Goal: Task Accomplishment & Management: Manage account settings

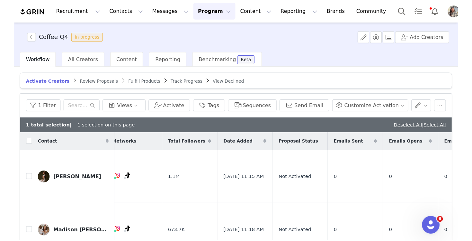
scroll to position [0, 55]
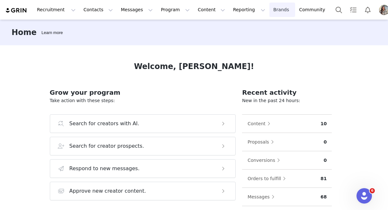
click at [269, 9] on link "Brands Brands" at bounding box center [281, 10] width 25 height 14
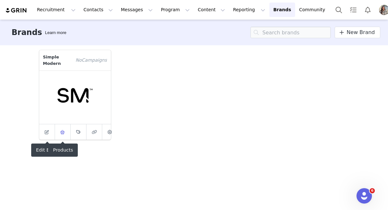
click at [65, 132] on icon at bounding box center [62, 132] width 5 height 4
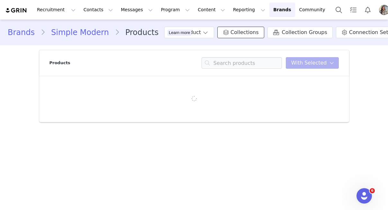
click at [230, 33] on span "Collections" at bounding box center [244, 33] width 28 height 8
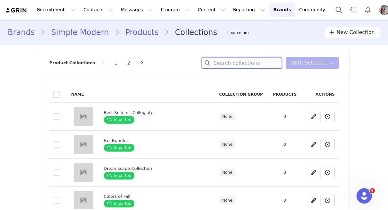
click at [230, 66] on input at bounding box center [241, 63] width 80 height 12
type input "side"
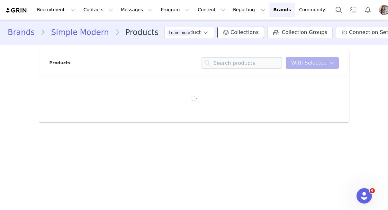
click at [230, 32] on span "Collections" at bounding box center [244, 33] width 28 height 8
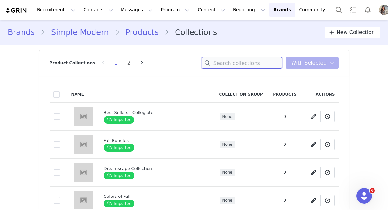
click at [233, 66] on input at bounding box center [241, 63] width 80 height 12
type input "sidekick"
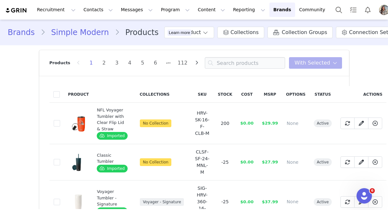
click at [228, 26] on div "Brands Simple Modern Products Learn more Add Product Collections Collection Gro…" at bounding box center [194, 33] width 388 height 22
click at [230, 31] on span "Collections" at bounding box center [244, 33] width 28 height 8
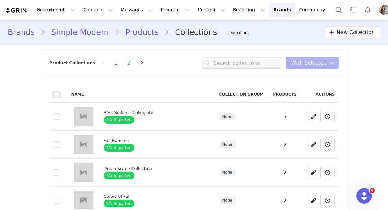
click at [124, 63] on li "2" at bounding box center [129, 62] width 10 height 9
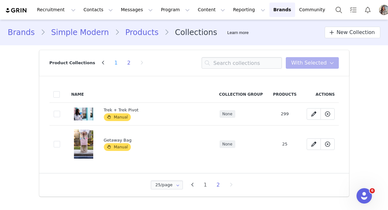
click at [112, 65] on li "1" at bounding box center [116, 62] width 10 height 9
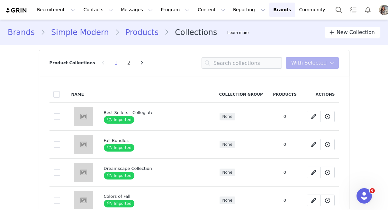
click at [368, 35] on span "New Collection" at bounding box center [355, 33] width 38 height 8
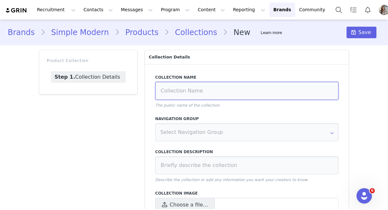
click at [216, 89] on input at bounding box center [246, 91] width 183 height 18
type input "S"
type input "Coffee"
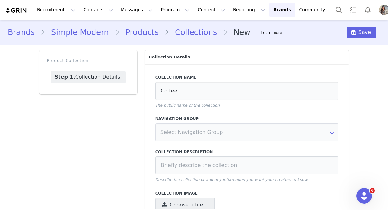
click at [219, 143] on div "Collection Name Coffee The public name of the collection Navigation Group No da…" at bounding box center [247, 147] width 204 height 166
click at [219, 138] on input "text" at bounding box center [246, 132] width 183 height 18
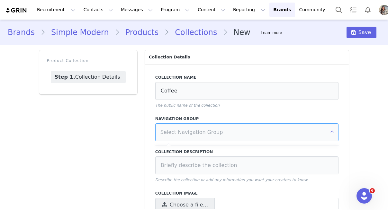
scroll to position [26, 0]
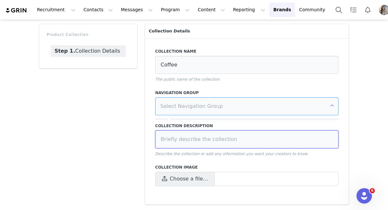
click at [190, 140] on input at bounding box center [246, 139] width 183 height 18
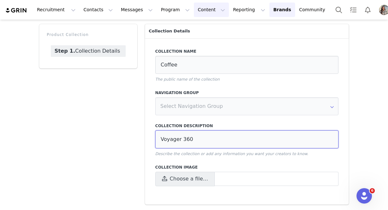
type input "Voyager 360"
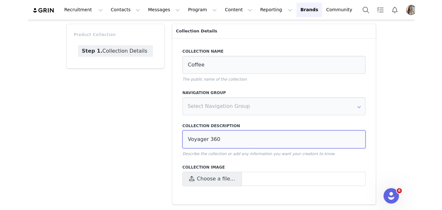
scroll to position [0, 0]
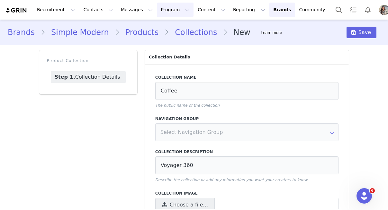
click at [157, 9] on button "Program Program" at bounding box center [175, 10] width 37 height 14
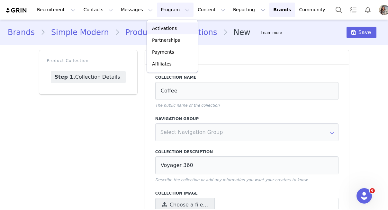
click at [161, 29] on p "Activations" at bounding box center [164, 28] width 25 height 7
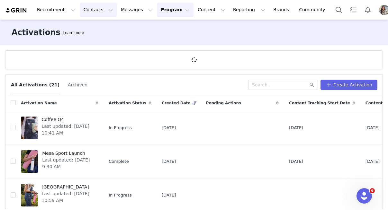
click at [89, 13] on button "Contacts Contacts" at bounding box center [98, 10] width 37 height 14
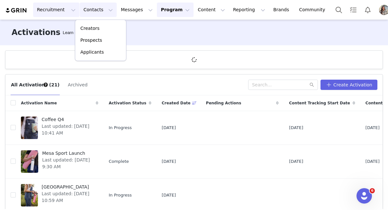
click at [55, 12] on button "Recruitment Recruitment" at bounding box center [56, 10] width 46 height 14
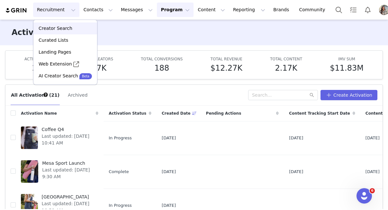
click at [62, 26] on p "Creator Search" at bounding box center [56, 28] width 34 height 7
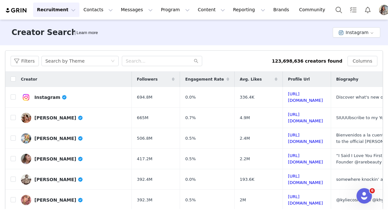
click at [66, 8] on button "Recruitment Recruitment" at bounding box center [56, 10] width 46 height 14
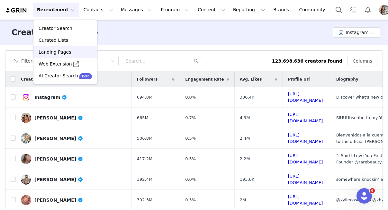
click at [68, 56] on link "Landing Pages" at bounding box center [65, 52] width 64 height 12
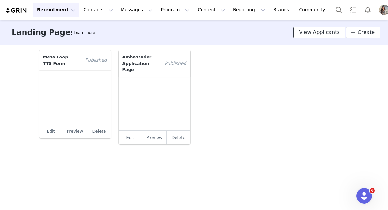
click at [322, 31] on span "View Applicants" at bounding box center [319, 33] width 41 height 8
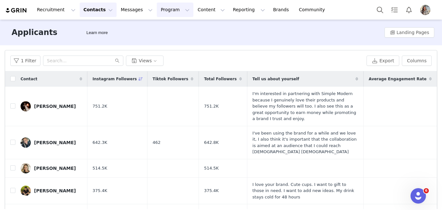
click at [167, 7] on button "Program Program" at bounding box center [175, 10] width 37 height 14
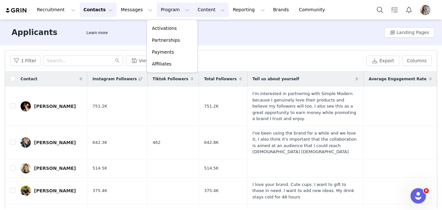
click at [194, 9] on button "Content Content" at bounding box center [211, 10] width 35 height 14
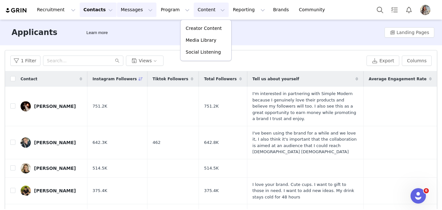
click at [135, 13] on button "Messages Messages" at bounding box center [137, 10] width 40 height 14
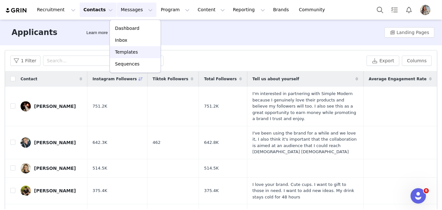
click at [135, 58] on link "Templates" at bounding box center [135, 52] width 51 height 12
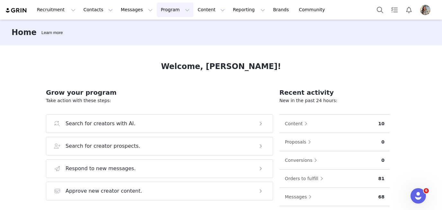
click at [163, 12] on button "Program Program" at bounding box center [175, 10] width 37 height 14
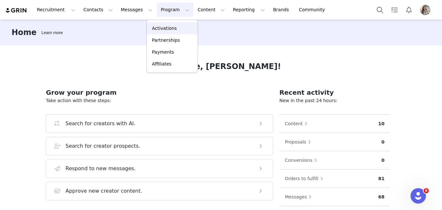
click at [172, 31] on p "Activations" at bounding box center [164, 28] width 25 height 7
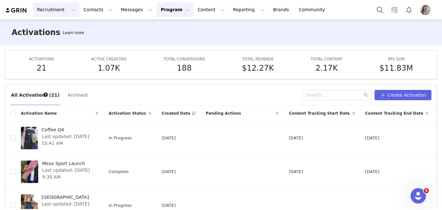
click at [57, 8] on button "Recruitment Recruitment" at bounding box center [56, 10] width 46 height 14
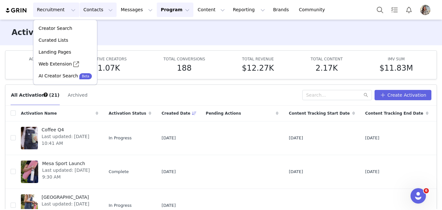
click at [98, 12] on button "Contacts Contacts" at bounding box center [98, 10] width 37 height 14
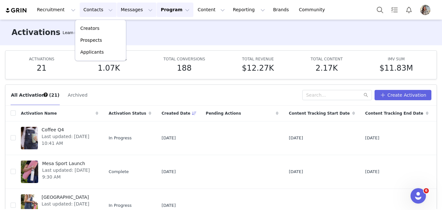
click at [135, 12] on button "Messages Messages" at bounding box center [137, 10] width 40 height 14
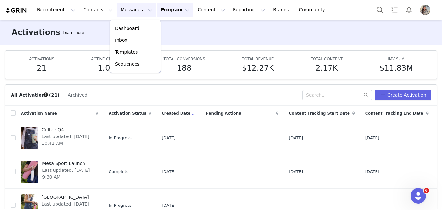
click at [168, 10] on button "Program Program" at bounding box center [175, 10] width 37 height 14
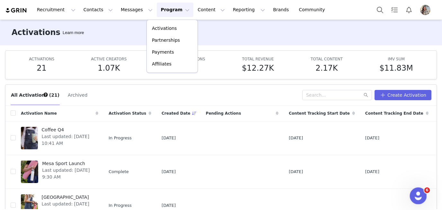
click at [413, 196] on icon "Open Intercom Messenger" at bounding box center [417, 195] width 11 height 11
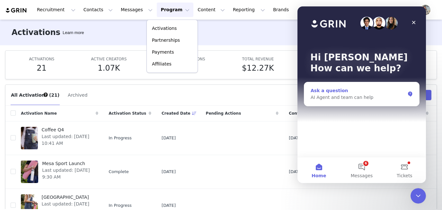
click at [358, 92] on div "Ask a question" at bounding box center [358, 90] width 94 height 7
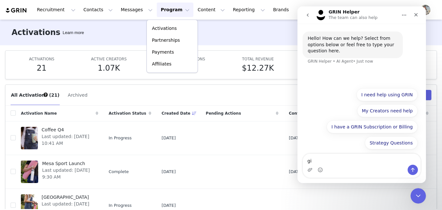
type textarea "g"
type textarea "who is gia?"
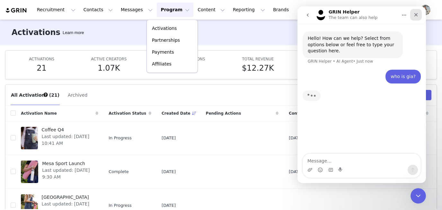
click at [414, 18] on div "Close" at bounding box center [416, 15] width 12 height 12
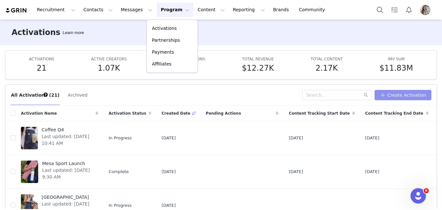
click at [406, 91] on button "Create Activation" at bounding box center [403, 95] width 57 height 10
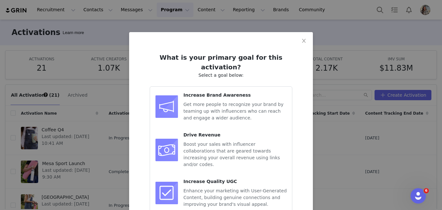
click at [225, 102] on span "Get more people to recognize your brand by teaming up with influencers who can …" at bounding box center [233, 111] width 100 height 19
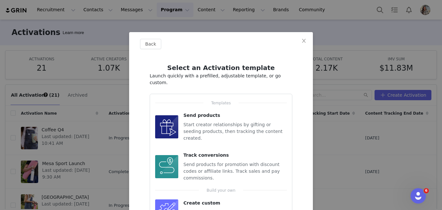
scroll to position [33, 0]
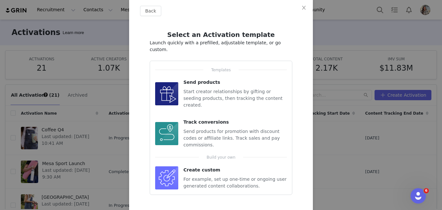
click at [225, 91] on span "Start creator relationships by gifting or seeding products, then tracking the c…" at bounding box center [232, 98] width 99 height 19
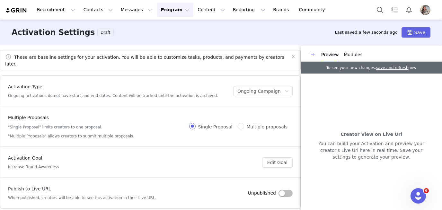
click at [311, 53] on button "button" at bounding box center [312, 54] width 10 height 10
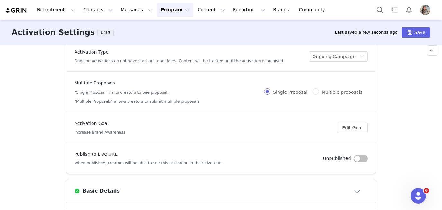
scroll to position [29, 0]
click at [359, 128] on button "Edit Goal" at bounding box center [352, 127] width 31 height 10
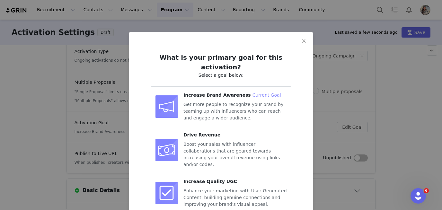
click at [341, 110] on div "What is your primary goal for this activation? Select a goal below: Increase Br…" at bounding box center [221, 105] width 442 height 210
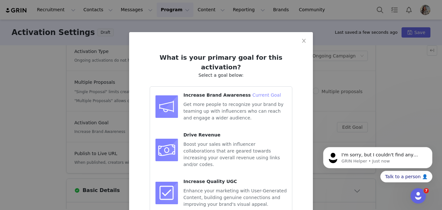
scroll to position [0, 0]
click at [342, 110] on div "What is your primary goal for this activation? Select a goal below: Increase Br…" at bounding box center [221, 105] width 442 height 210
click at [304, 43] on icon "icon: close" at bounding box center [303, 40] width 5 height 5
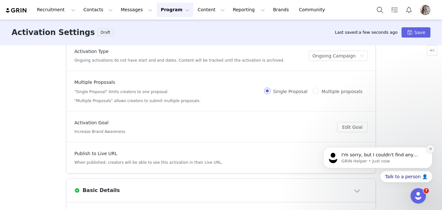
click at [430, 152] on button "Dismiss notification" at bounding box center [430, 149] width 8 height 8
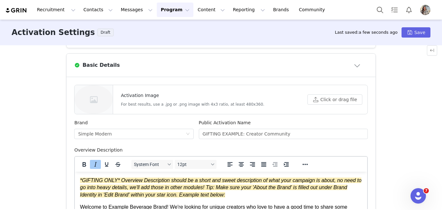
scroll to position [156, 0]
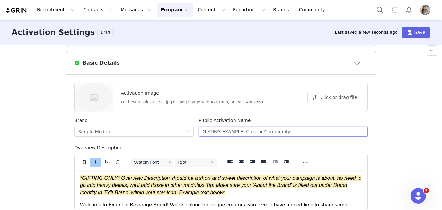
click at [235, 133] on input "GIFTING EXAMPLE: Creator Community" at bounding box center [283, 132] width 169 height 10
click at [223, 133] on input "Sidekick Gifting" at bounding box center [283, 132] width 169 height 10
drag, startPoint x: 238, startPoint y: 132, endPoint x: 238, endPoint y: 136, distance: 4.2
click at [238, 137] on input "Launch: Sidekick Gifting" at bounding box center [283, 132] width 169 height 10
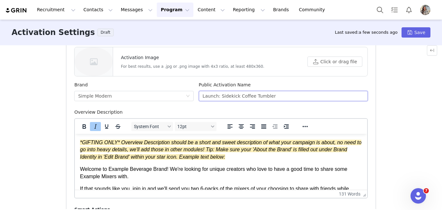
scroll to position [190, 0]
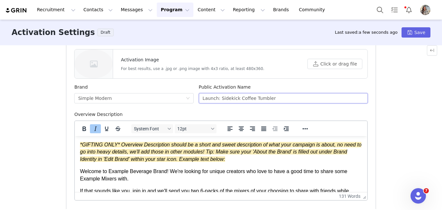
type input "Launch: Sidekick Coffee Tumbler"
click at [117, 59] on div "Activation Image For best results, use a .jpg or .png image with 4x3 ratio, at …" at bounding box center [174, 63] width 198 height 29
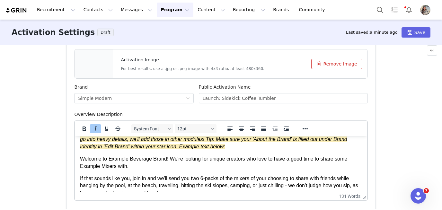
scroll to position [22, 0]
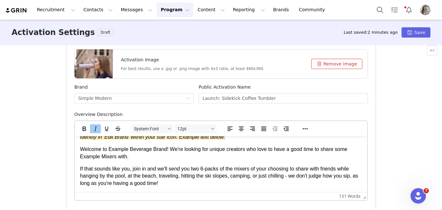
click at [200, 160] on p "Welcome to Example Beverage Brand! We're looking for unique creators who love t…" at bounding box center [221, 153] width 282 height 14
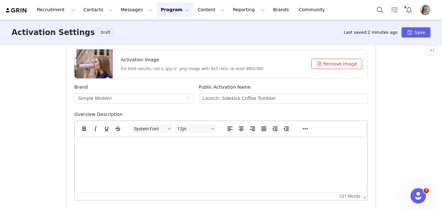
scroll to position [0, 0]
click at [121, 152] on html at bounding box center [221, 144] width 292 height 17
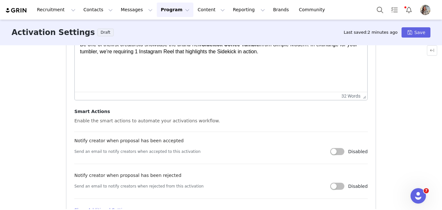
scroll to position [291, 0]
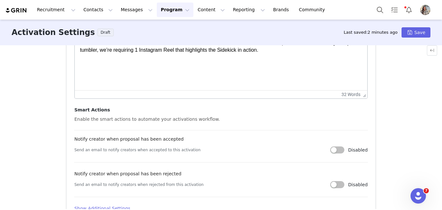
click at [338, 149] on button "button" at bounding box center [337, 149] width 14 height 7
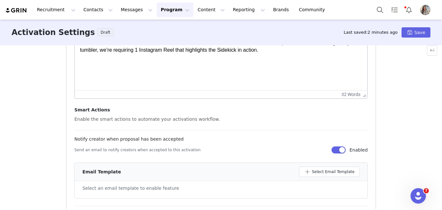
click at [338, 148] on button "button" at bounding box center [338, 149] width 14 height 7
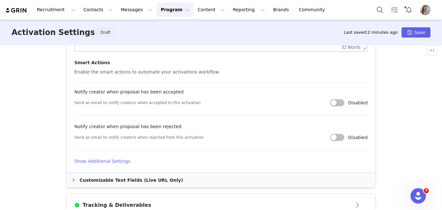
scroll to position [344, 0]
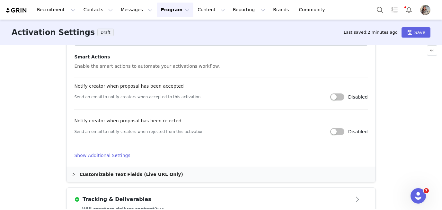
click at [121, 153] on h4 "Show Additional Settings" at bounding box center [220, 155] width 293 height 7
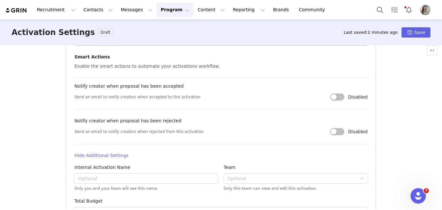
scroll to position [362, 0]
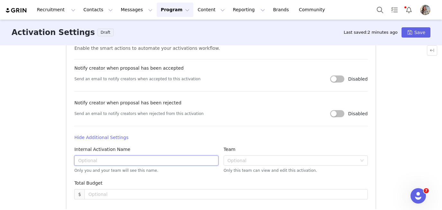
click at [120, 159] on input "text" at bounding box center [146, 160] width 144 height 10
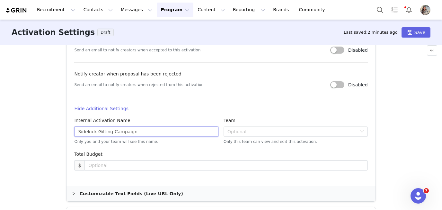
scroll to position [397, 0]
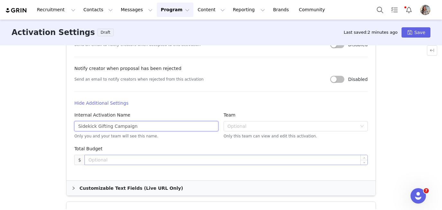
type input "Sidekick Gifting Campaign"
click at [173, 158] on input at bounding box center [226, 160] width 282 height 10
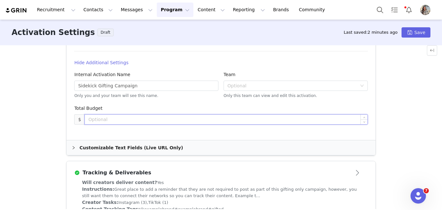
scroll to position [438, 0]
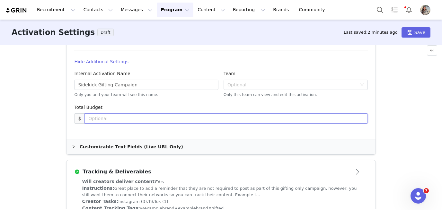
click at [173, 150] on div "Customizable Text Fields (Live URL Only)" at bounding box center [220, 146] width 309 height 15
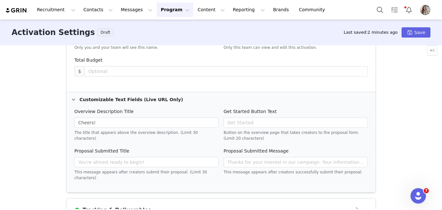
scroll to position [483, 0]
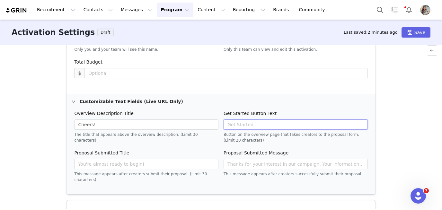
click at [233, 126] on input "text" at bounding box center [296, 124] width 144 height 10
type input "Get Started"
click at [154, 124] on input "Cheers!" at bounding box center [146, 124] width 144 height 10
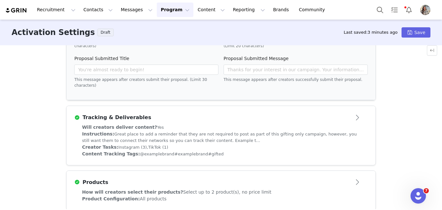
click at [203, 120] on div "Tracking & Deliverables" at bounding box center [210, 118] width 272 height 8
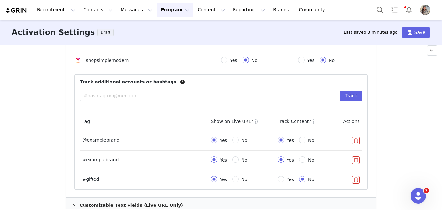
scroll to position [408, 0]
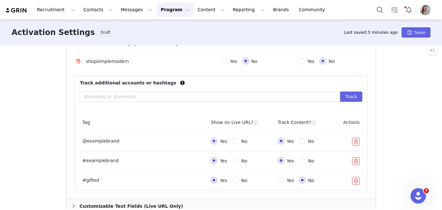
click at [356, 140] on button "button" at bounding box center [356, 142] width 8 height 8
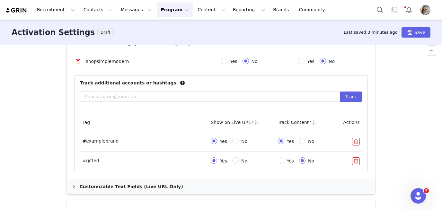
click at [356, 140] on button "button" at bounding box center [356, 142] width 8 height 8
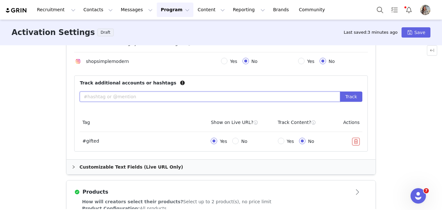
click at [202, 98] on input "text" at bounding box center [210, 97] width 260 height 10
type input "@shopsimplemodern"
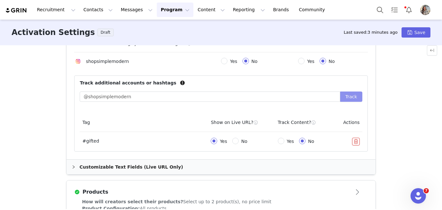
click at [353, 95] on button "Track" at bounding box center [351, 97] width 22 height 10
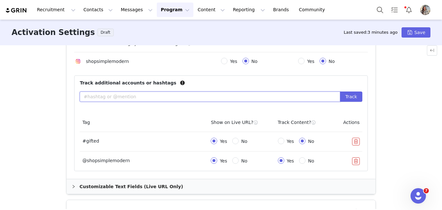
click at [133, 99] on input "text" at bounding box center [210, 97] width 260 height 10
type input "#coffeesidekick"
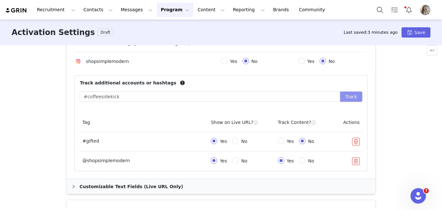
click at [350, 100] on button "Track" at bounding box center [351, 97] width 22 height 10
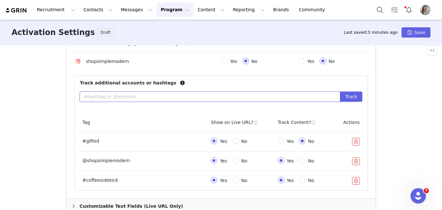
click at [201, 94] on input "text" at bounding box center [210, 97] width 260 height 10
type input "@simplemodern"
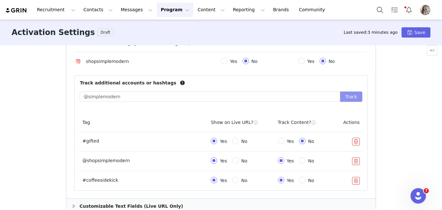
click at [349, 99] on button "Track" at bounding box center [351, 97] width 22 height 10
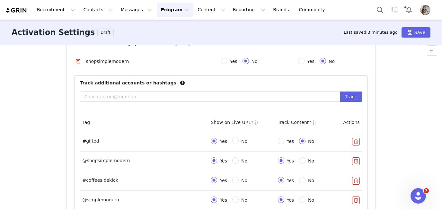
click at [354, 141] on button "button" at bounding box center [356, 142] width 8 height 8
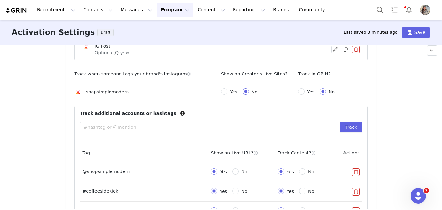
scroll to position [379, 0]
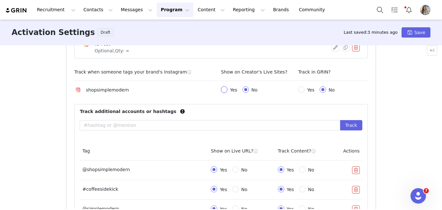
click at [224, 89] on input "Yes" at bounding box center [224, 89] width 6 height 6
radio input "true"
radio input "false"
click at [305, 92] on span "Yes" at bounding box center [310, 89] width 13 height 5
click at [304, 92] on input "Yes" at bounding box center [301, 89] width 6 height 6
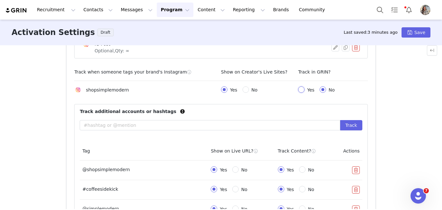
radio input "true"
radio input "false"
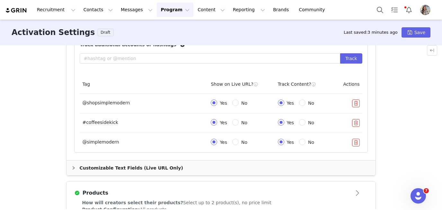
scroll to position [464, 0]
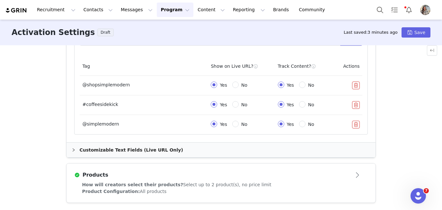
click at [179, 151] on div "Customizable Text Fields (Live URL Only)" at bounding box center [220, 150] width 309 height 15
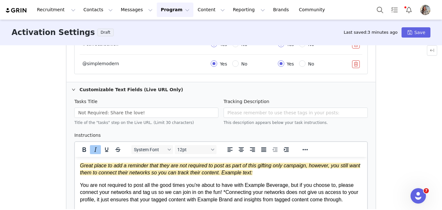
scroll to position [525, 0]
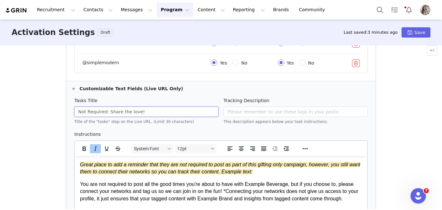
drag, startPoint x: 109, startPoint y: 111, endPoint x: 73, endPoint y: 109, distance: 35.7
click at [73, 109] on div "Tasks Title Not Required: Share the love! Title of the "tasks" step on the Live…" at bounding box center [146, 114] width 149 height 34
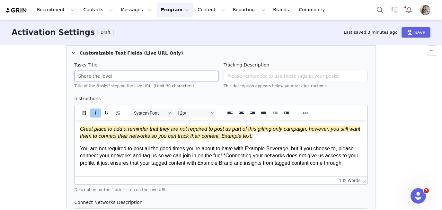
scroll to position [562, 0]
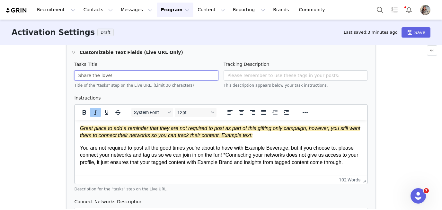
type input "Share the love!"
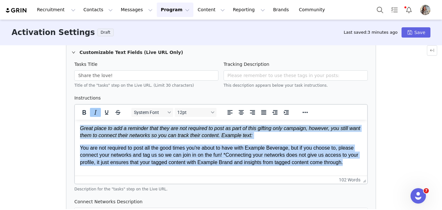
drag, startPoint x: 214, startPoint y: 169, endPoint x: 84, endPoint y: 120, distance: 138.5
click at [84, 121] on html "Great place to add a reminder that they are not required to post as part of thi…" at bounding box center [221, 145] width 292 height 51
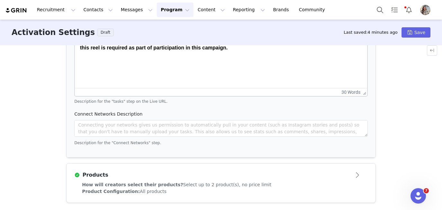
click at [163, 190] on div "Product Configuration: All products" at bounding box center [221, 191] width 278 height 7
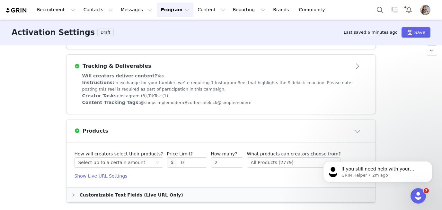
scroll to position [14, 0]
click at [259, 161] on div "All Products (2779)" at bounding box center [272, 163] width 43 height 10
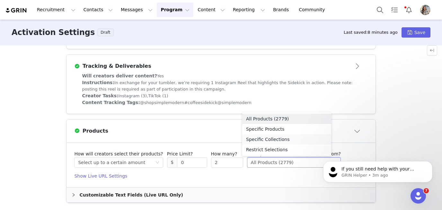
click at [270, 139] on li "Specific Collections" at bounding box center [286, 139] width 89 height 10
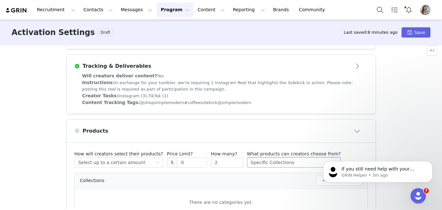
scroll to position [260, 0]
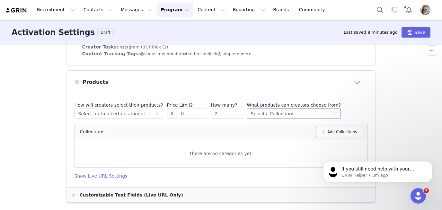
click at [341, 130] on button "Add Collections" at bounding box center [339, 132] width 46 height 10
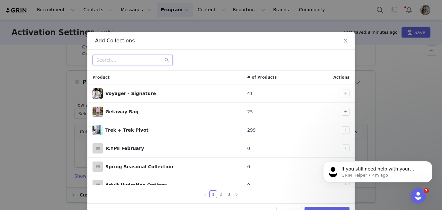
click at [133, 61] on input "text" at bounding box center [133, 60] width 80 height 10
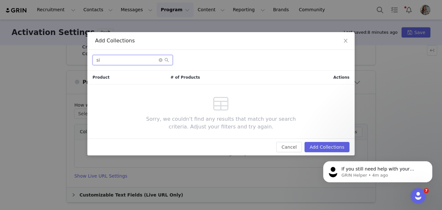
type input "s"
type input "m"
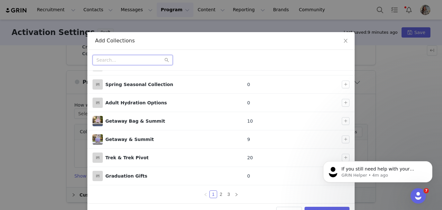
scroll to position [18, 0]
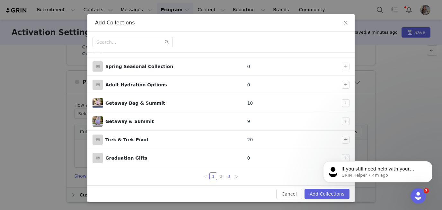
click at [225, 175] on li "3" at bounding box center [229, 176] width 8 height 8
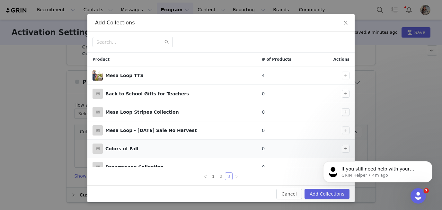
scroll to position [27, 0]
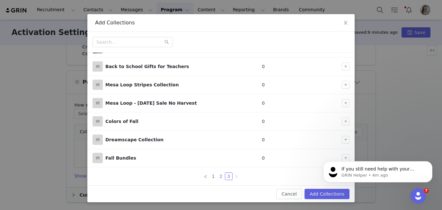
click at [220, 177] on link "2" at bounding box center [220, 176] width 7 height 7
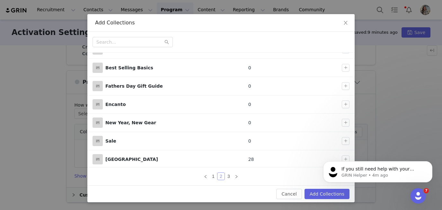
scroll to position [82, 0]
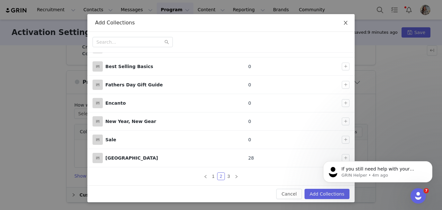
click at [348, 20] on span "Close" at bounding box center [346, 23] width 18 height 18
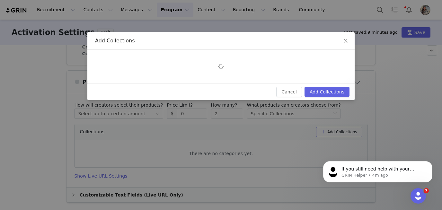
scroll to position [0, 0]
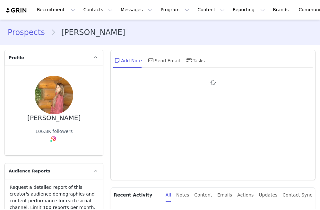
type input "+1 ([GEOGRAPHIC_DATA])"
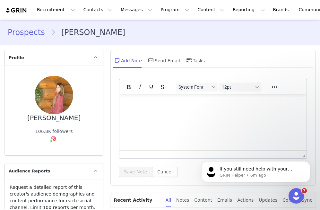
scroll to position [1041, 0]
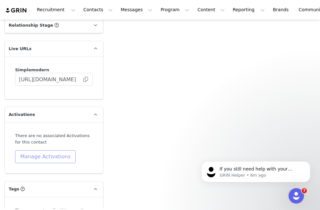
click at [64, 155] on button "Manage Activations" at bounding box center [45, 156] width 61 height 13
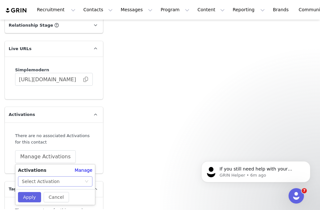
click at [70, 181] on div "Select Activation" at bounding box center [53, 182] width 63 height 10
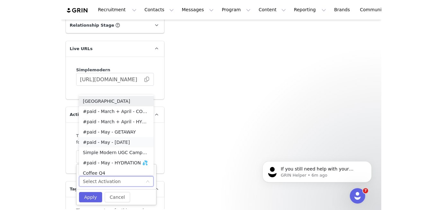
scroll to position [3, 0]
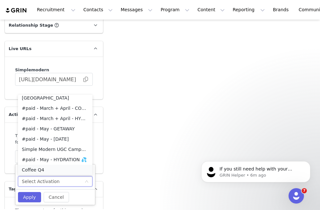
click at [65, 167] on li "Coffee Q4" at bounding box center [55, 170] width 75 height 10
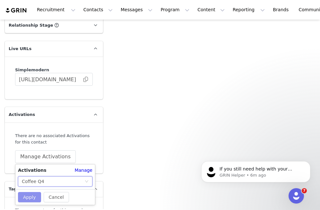
click at [32, 198] on button "Apply" at bounding box center [29, 197] width 23 height 10
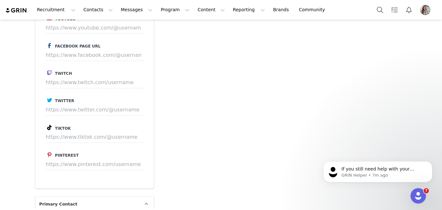
scroll to position [701, 0]
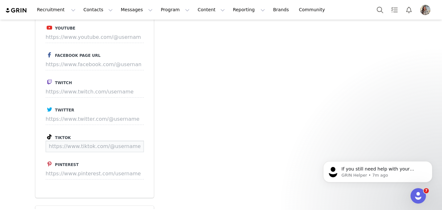
click at [87, 141] on input at bounding box center [95, 147] width 98 height 12
paste input "https://www.tiktok.com/@caffeinatedcowgirrl"
type input "https://www.tiktok.com/@caffeinatedcowgirrl"
click at [129, 141] on button "Save" at bounding box center [131, 147] width 23 height 12
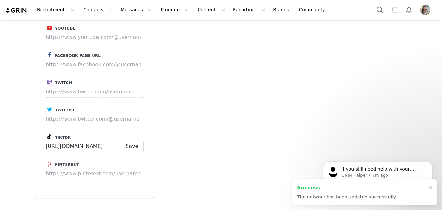
scroll to position [712, 0]
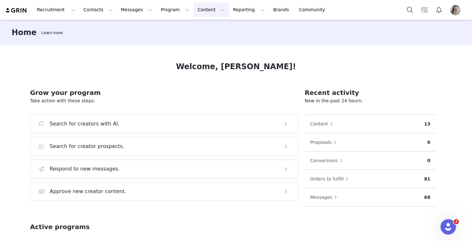
click at [207, 13] on button "Content Content" at bounding box center [211, 10] width 35 height 14
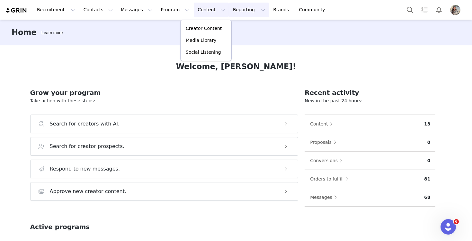
click at [237, 13] on button "Reporting Reporting" at bounding box center [249, 10] width 40 height 14
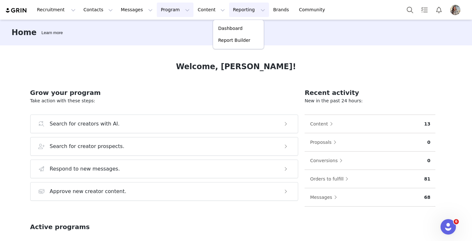
click at [158, 8] on button "Program Program" at bounding box center [175, 10] width 37 height 14
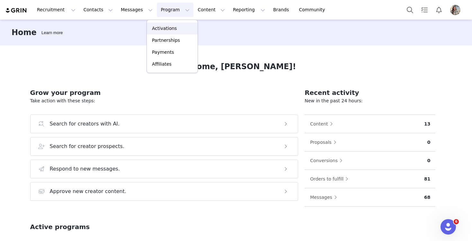
click at [168, 30] on p "Activations" at bounding box center [164, 28] width 25 height 7
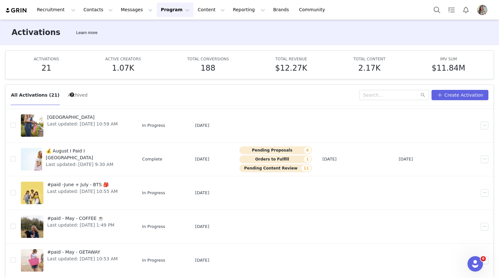
scroll to position [111, 0]
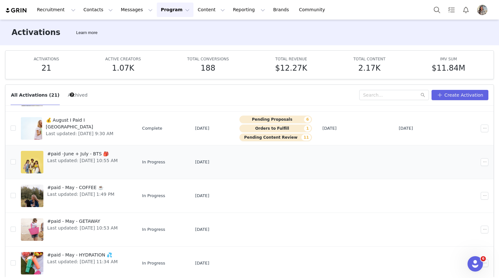
click at [86, 164] on div "#paid -June + July - BTS 🎒 Last updated: Sep 12, 2025 10:55 AM" at bounding box center [82, 162] width 78 height 26
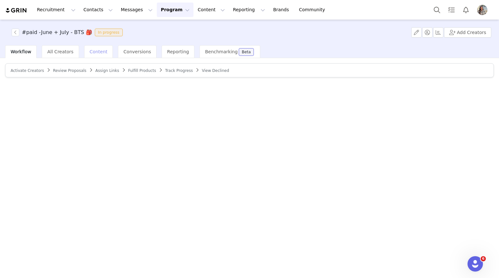
click at [101, 51] on span "Content" at bounding box center [99, 51] width 18 height 5
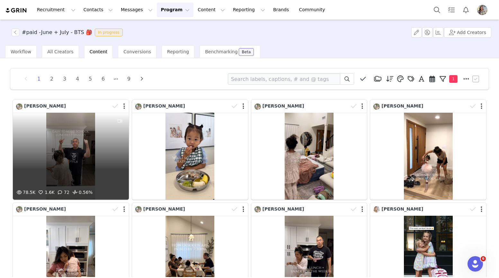
click at [94, 155] on div "78.5K 1.6K 72 0.56%" at bounding box center [71, 156] width 116 height 87
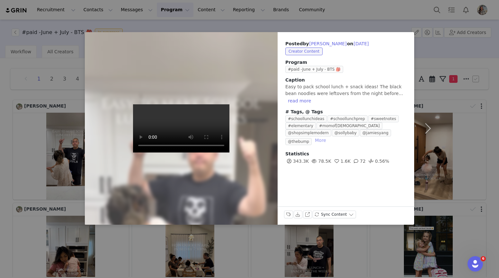
click at [329, 137] on button "More" at bounding box center [320, 141] width 16 height 8
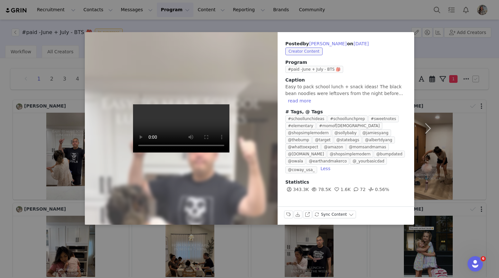
click at [55, 147] on div "Posted by Jamie Yang on Sep 30, 2025 Creator Content Program #paid -June + July…" at bounding box center [249, 139] width 499 height 278
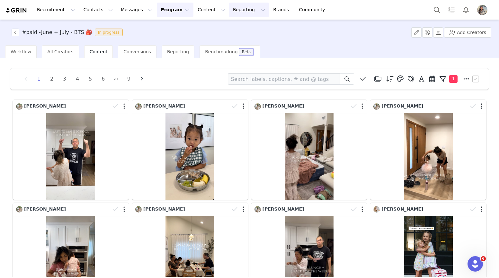
click at [232, 11] on button "Reporting Reporting" at bounding box center [249, 10] width 40 height 14
click at [173, 9] on button "Program Program" at bounding box center [175, 10] width 37 height 14
click at [160, 31] on p "Activations" at bounding box center [164, 28] width 25 height 7
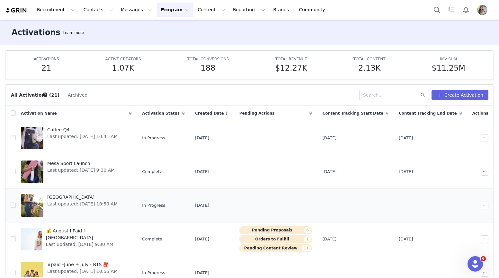
click at [84, 206] on span "Last updated: Sep 12, 2025 10:59 AM" at bounding box center [82, 204] width 70 height 7
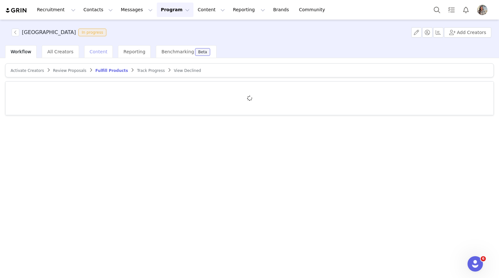
click at [103, 56] on div "Content" at bounding box center [98, 51] width 29 height 13
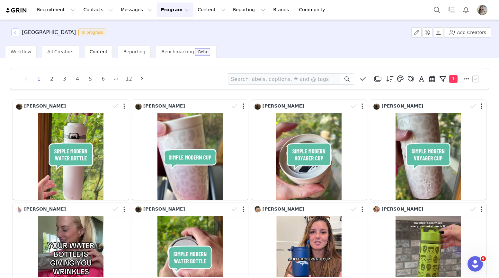
click at [17, 35] on button "button" at bounding box center [16, 33] width 8 height 8
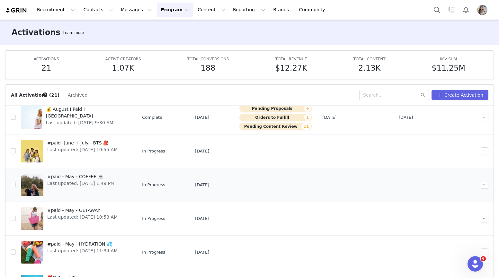
scroll to position [123, 0]
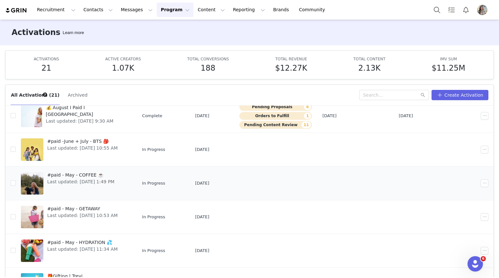
click at [109, 182] on span "Last updated: Jul 1, 2025 1:49 PM" at bounding box center [80, 182] width 67 height 7
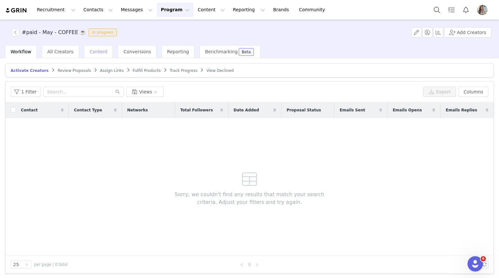
click at [95, 52] on span "Content" at bounding box center [99, 51] width 18 height 5
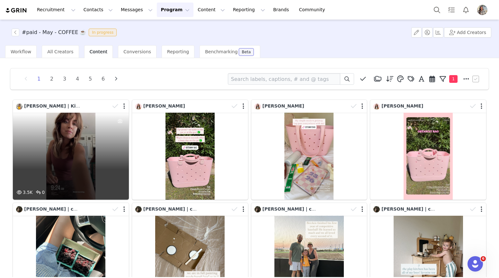
click at [89, 170] on div "3.5K 0" at bounding box center [71, 156] width 116 height 87
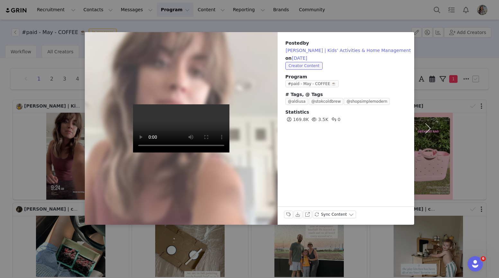
click at [75, 169] on div "Posted by Katelyn Collier | Kids’ Activities & Home Management on Aug 26, 2025 …" at bounding box center [249, 139] width 499 height 278
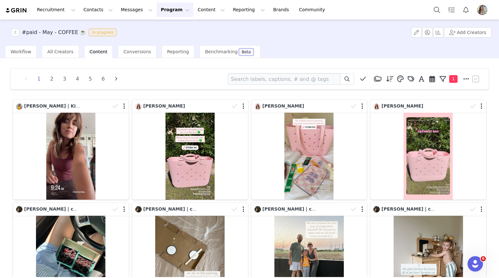
click at [168, 8] on button "Program Program" at bounding box center [175, 10] width 37 height 14
click at [167, 30] on p "Activations" at bounding box center [164, 28] width 25 height 7
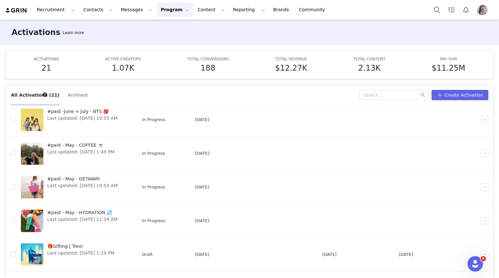
scroll to position [154, 0]
click at [103, 182] on span "Last updated: Sep 12, 2025 10:53 AM" at bounding box center [82, 185] width 70 height 7
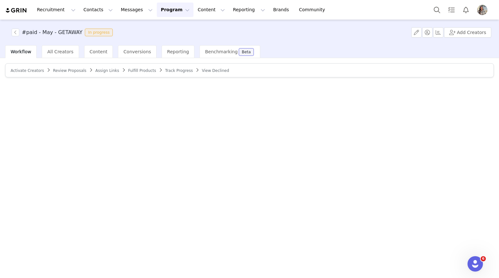
click at [165, 13] on button "Program Program" at bounding box center [175, 10] width 37 height 14
click at [162, 28] on p "Activations" at bounding box center [164, 28] width 25 height 7
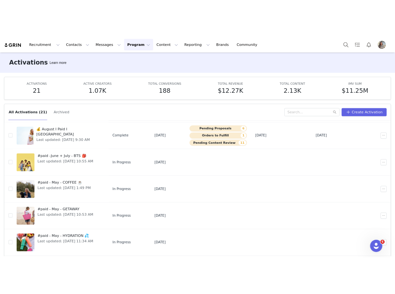
scroll to position [171, 0]
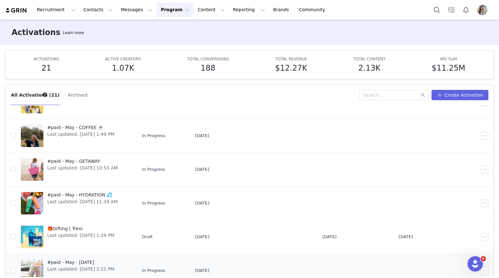
click at [103, 240] on span "#paid - May - Mother's Day" at bounding box center [80, 262] width 67 height 7
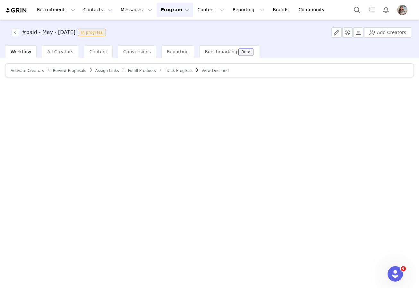
drag, startPoint x: 83, startPoint y: 32, endPoint x: 20, endPoint y: 33, distance: 63.3
click at [20, 33] on span "#paid - May - Mother's Day In progress" at bounding box center [60, 33] width 97 height 8
copy h3 "#paid - May - Mother's Day"
click at [101, 53] on span "Content" at bounding box center [99, 51] width 18 height 5
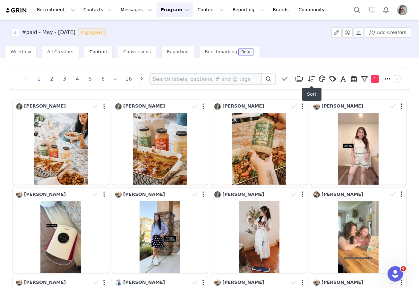
click at [313, 78] on icon at bounding box center [311, 79] width 7 height 6
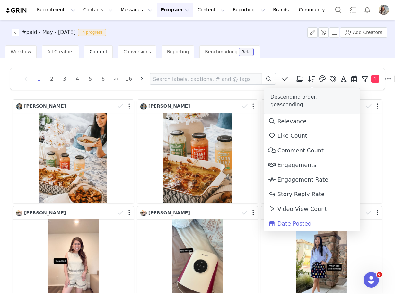
click at [302, 62] on div "1 2 3 4 5 6 16 Media Library (0) Mesa Loop (0) Delete (0) New Folder Edit Folde…" at bounding box center [197, 175] width 395 height 235
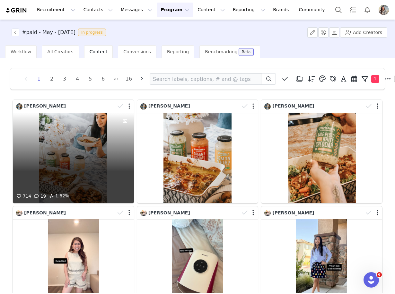
click at [75, 153] on div "714 19 1.62%" at bounding box center [73, 158] width 121 height 91
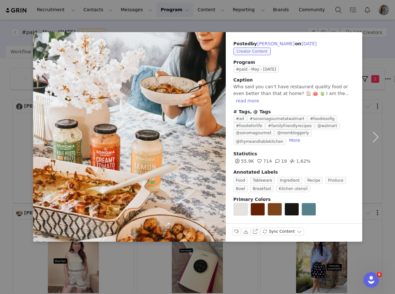
click at [18, 166] on div "Posted by Cristina Alewelt on Aug 7, 2025 Creator Content Program #paid - May -…" at bounding box center [197, 147] width 395 height 294
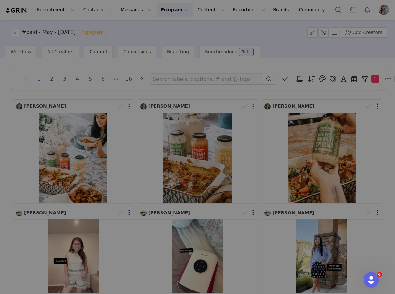
click at [86, 145] on div at bounding box center [129, 137] width 193 height 210
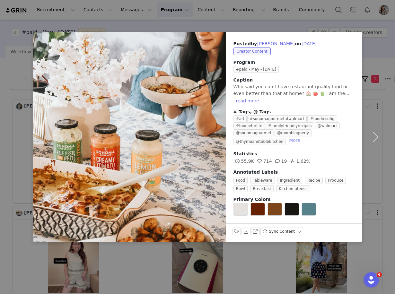
click at [295, 142] on button "More" at bounding box center [295, 141] width 16 height 8
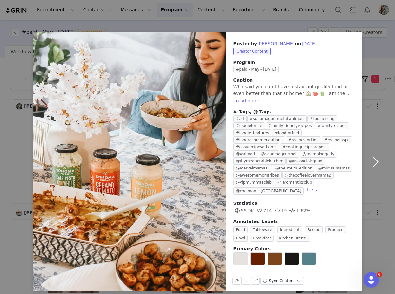
click at [377, 189] on button "button" at bounding box center [375, 161] width 27 height 259
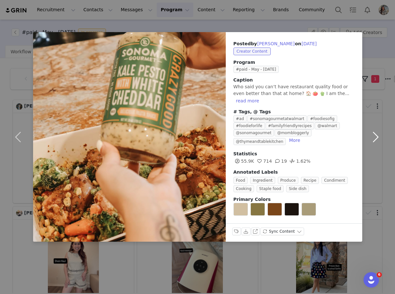
click at [384, 43] on button "button" at bounding box center [375, 137] width 27 height 210
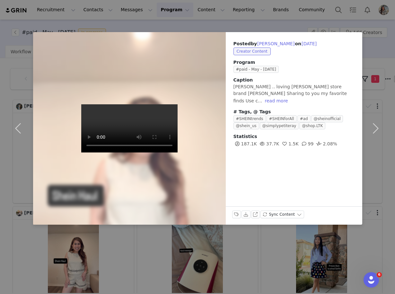
click at [24, 240] on div "Posted by RAYMIN REYES REYES on Aug 6, 2025 Creator Content Program #paid - May…" at bounding box center [197, 147] width 395 height 294
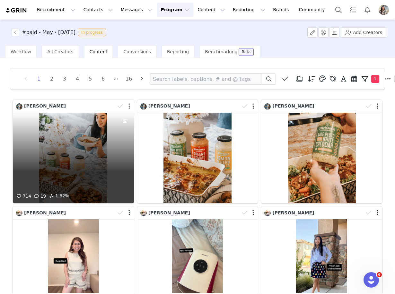
click at [130, 106] on button "button" at bounding box center [129, 106] width 2 height 6
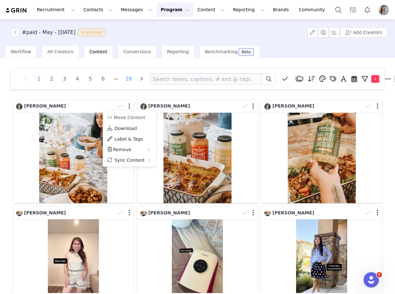
click at [127, 79] on li "16" at bounding box center [129, 79] width 10 height 9
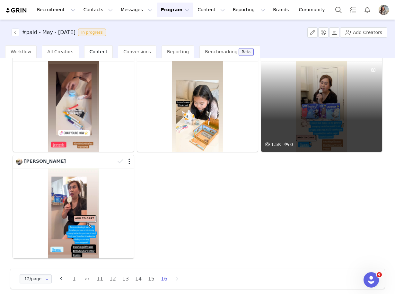
scroll to position [164, 0]
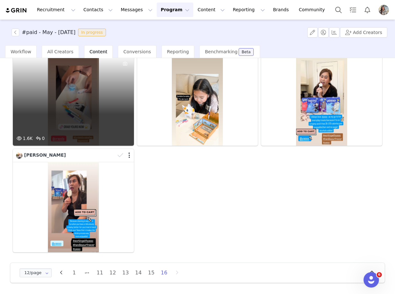
click at [87, 111] on div "1.6K 0" at bounding box center [73, 100] width 121 height 91
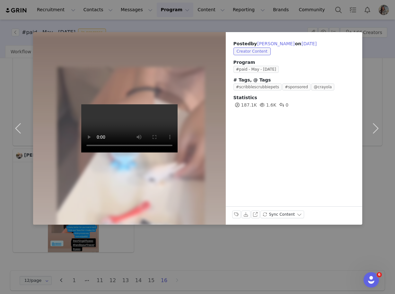
drag, startPoint x: 197, startPoint y: 242, endPoint x: 200, endPoint y: 235, distance: 7.5
click at [197, 240] on div "Posted by RAYMIN REYES REYES on Apr 24, 2025 Creator Content Program #paid - Ma…" at bounding box center [197, 147] width 395 height 294
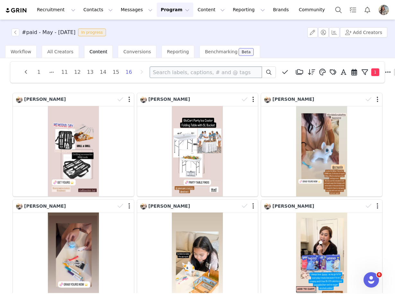
scroll to position [0, 0]
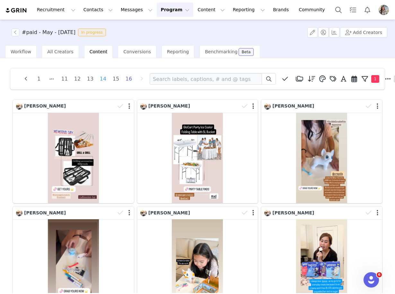
click at [105, 81] on li "14" at bounding box center [103, 79] width 10 height 9
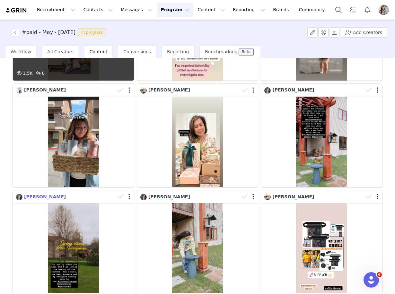
scroll to position [271, 0]
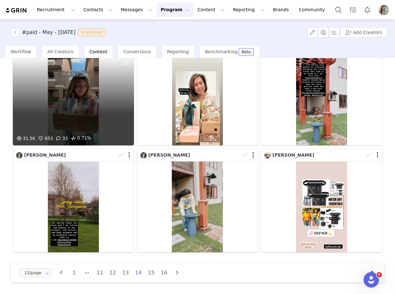
click at [72, 104] on div "31.5K 653 33 0.71%" at bounding box center [73, 100] width 121 height 91
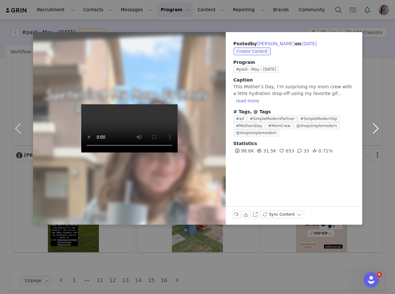
click at [375, 104] on button "button" at bounding box center [375, 128] width 27 height 193
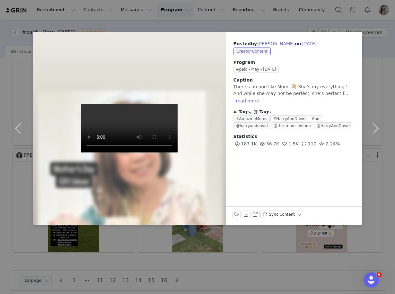
click at [378, 22] on div "Posted by RAYMIN REYES REYES on Apr 30, 2025 Creator Content Program #paid - Ma…" at bounding box center [197, 147] width 395 height 294
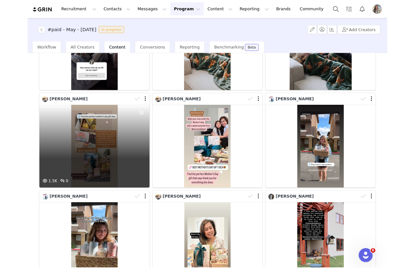
scroll to position [0, 0]
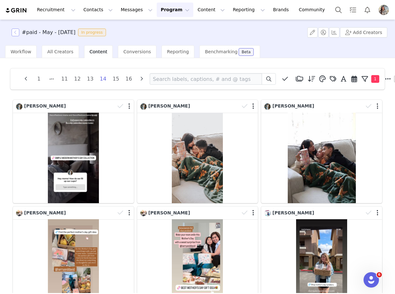
click at [17, 33] on button "button" at bounding box center [16, 33] width 8 height 8
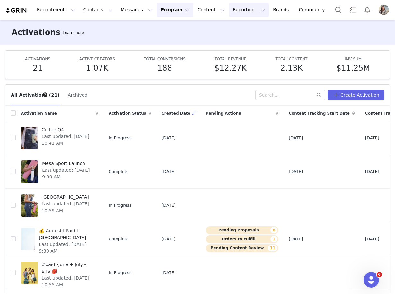
click at [229, 8] on button "Reporting Reporting" at bounding box center [249, 10] width 40 height 14
click at [225, 27] on p "Dashboard" at bounding box center [230, 28] width 24 height 7
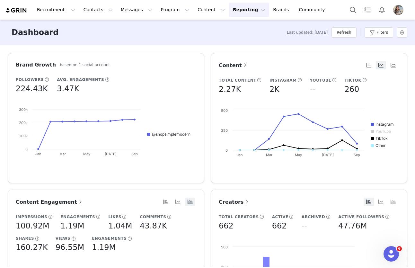
click at [54, 202] on span "Content Engagement" at bounding box center [50, 202] width 68 height 6
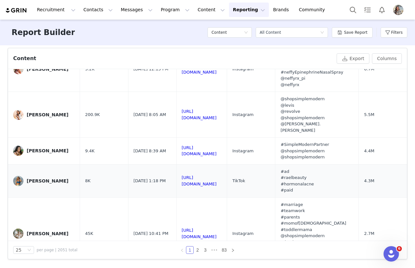
scroll to position [38, 0]
click at [35, 178] on div "Haley Kelly" at bounding box center [48, 180] width 42 height 5
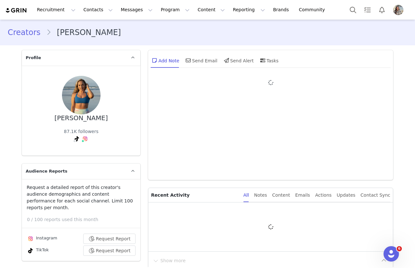
type input "+1 (United States)"
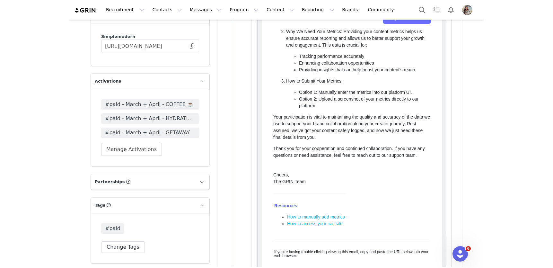
scroll to position [1087, 0]
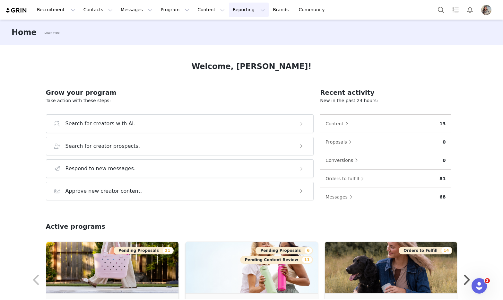
click at [229, 11] on button "Reporting Reporting" at bounding box center [249, 10] width 40 height 14
click at [237, 33] on link "Dashboard" at bounding box center [238, 28] width 51 height 12
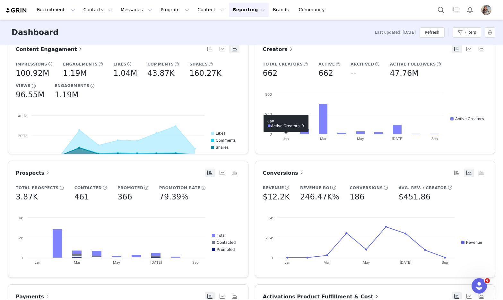
scroll to position [123, 0]
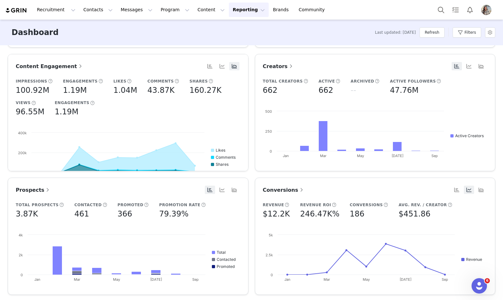
click at [60, 65] on span "Content Engagement" at bounding box center [50, 66] width 68 height 6
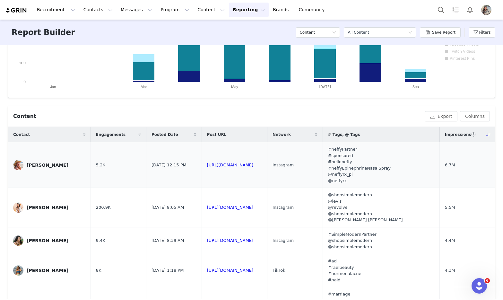
scroll to position [155, 0]
click at [47, 164] on div "Amy Boatwright" at bounding box center [48, 164] width 42 height 5
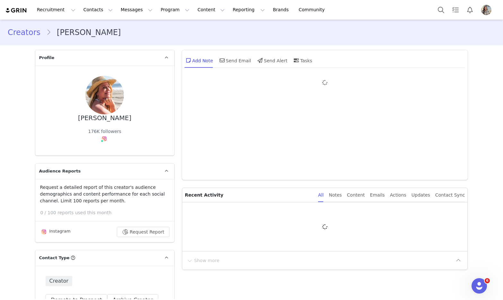
type input "+1 (United States)"
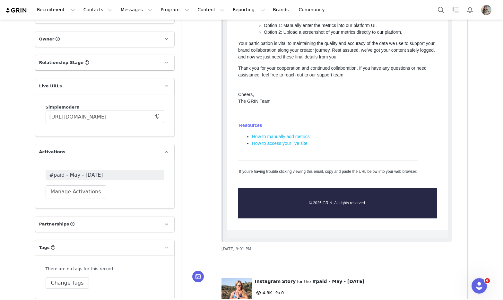
scroll to position [988, 0]
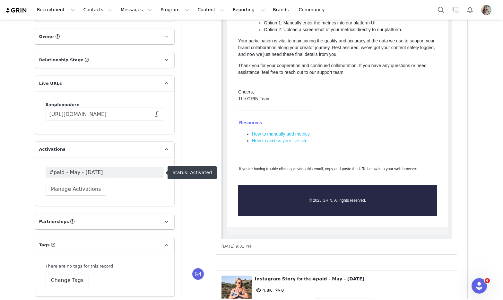
click at [96, 170] on span "#paid - May - Mother's Day" at bounding box center [104, 173] width 111 height 8
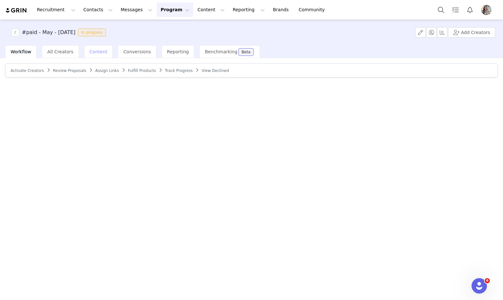
click at [92, 52] on span "Content" at bounding box center [99, 51] width 18 height 5
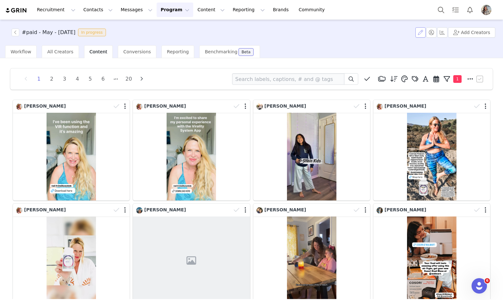
click at [422, 32] on button "button" at bounding box center [421, 32] width 10 height 10
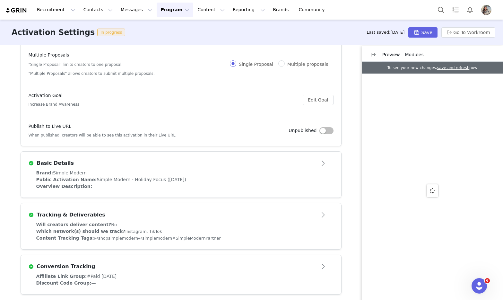
scroll to position [53, 0]
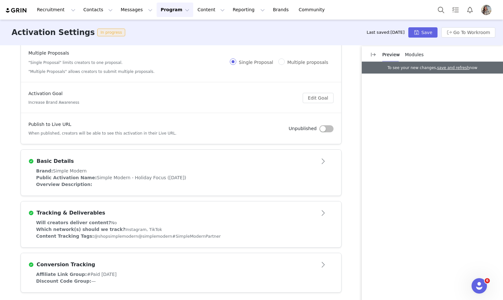
click at [151, 234] on span "@simplemodern" at bounding box center [155, 236] width 34 height 5
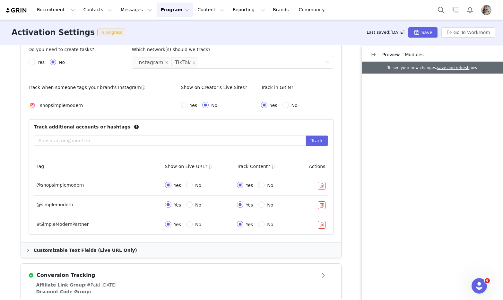
scroll to position [0, 0]
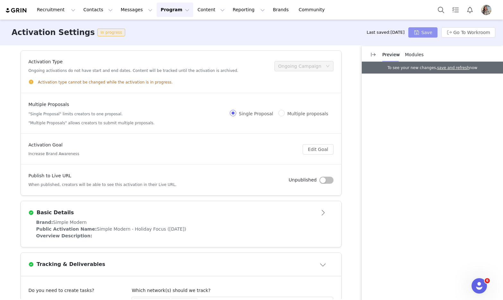
click at [430, 31] on button "Save" at bounding box center [423, 32] width 29 height 10
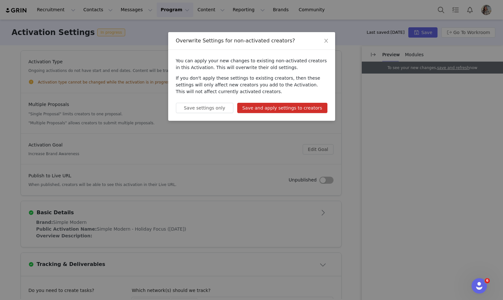
click at [271, 115] on div "You can apply your new changes to existing non-activated creators in this Activ…" at bounding box center [251, 85] width 167 height 71
drag, startPoint x: 327, startPoint y: 39, endPoint x: 326, endPoint y: 44, distance: 5.6
click at [327, 39] on icon "icon: close" at bounding box center [326, 40] width 5 height 5
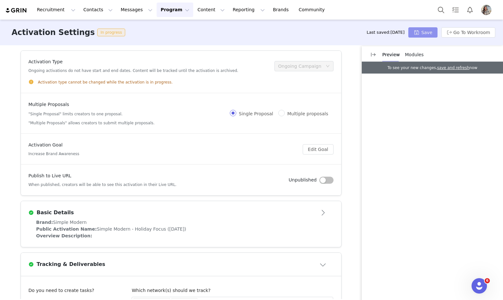
click at [422, 31] on button "Save" at bounding box center [423, 32] width 29 height 10
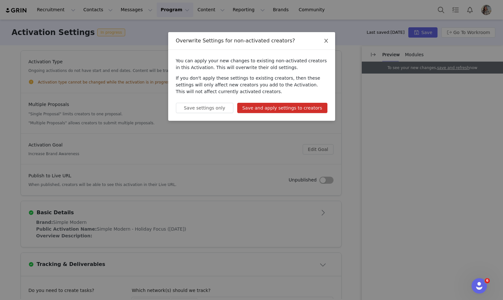
drag, startPoint x: 328, startPoint y: 40, endPoint x: 348, endPoint y: 26, distance: 24.9
click at [328, 40] on icon "icon: close" at bounding box center [326, 40] width 5 height 5
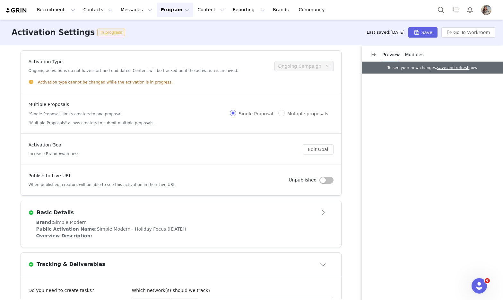
click at [311, 67] on div "Ongoing Campaign" at bounding box center [299, 66] width 43 height 10
click at [437, 33] on button "Save" at bounding box center [423, 32] width 29 height 10
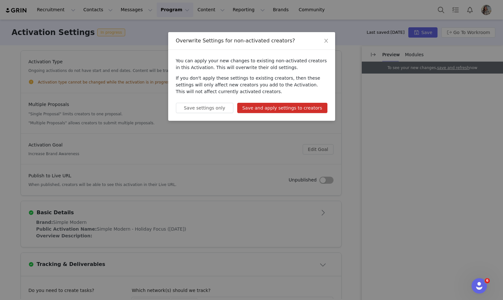
click at [291, 106] on button "Save and apply settings to creators" at bounding box center [282, 108] width 90 height 10
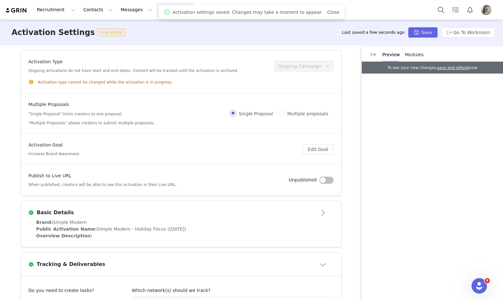
click at [213, 218] on article "Basic Details" at bounding box center [181, 210] width 321 height 18
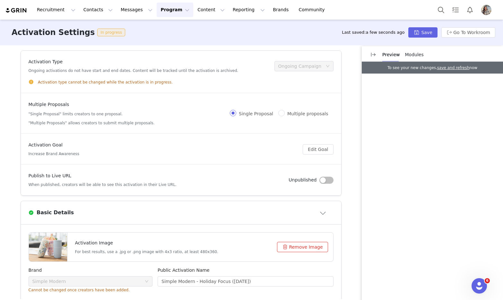
drag, startPoint x: 224, startPoint y: 173, endPoint x: 235, endPoint y: 149, distance: 27.0
click at [225, 173] on div "Publish to Live URL When published, creators will be able to see this activatio…" at bounding box center [159, 179] width 260 height 15
click at [264, 81] on div "Activation type cannot be changed while the activation is in progress." at bounding box center [181, 82] width 305 height 7
click at [448, 34] on button "Go To Workroom" at bounding box center [469, 32] width 54 height 10
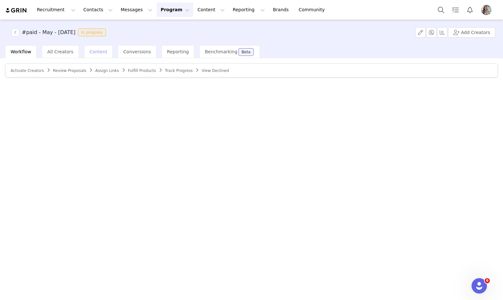
click at [100, 53] on span "Content" at bounding box center [99, 51] width 18 height 5
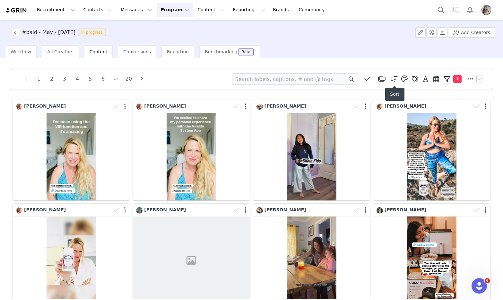
click at [398, 77] on icon at bounding box center [394, 79] width 7 height 6
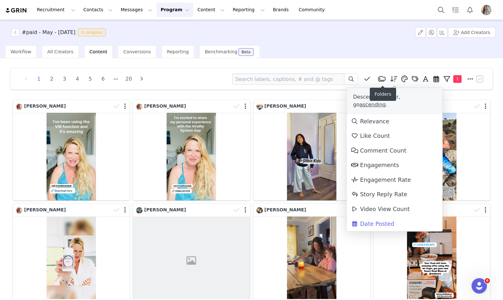
click at [386, 77] on span at bounding box center [382, 79] width 10 height 10
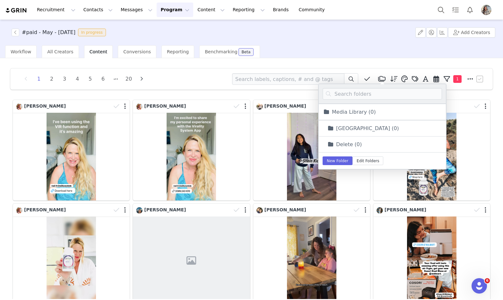
click at [379, 64] on div "1 2 3 4 5 6 20 Mesa Loop Manage Tags Apply Child (31) Leisure (30) Fashion (28)…" at bounding box center [251, 253] width 493 height 381
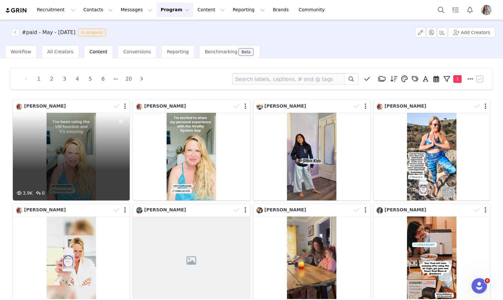
click at [81, 137] on div "3.9K 0" at bounding box center [71, 157] width 117 height 88
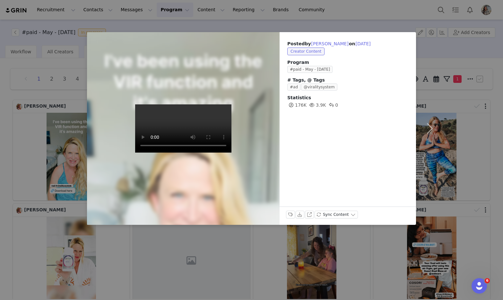
click at [19, 135] on div "Posted by Amy Boatwright on Sep 10, 2025 Creator Content Program #paid - May - …" at bounding box center [251, 150] width 503 height 300
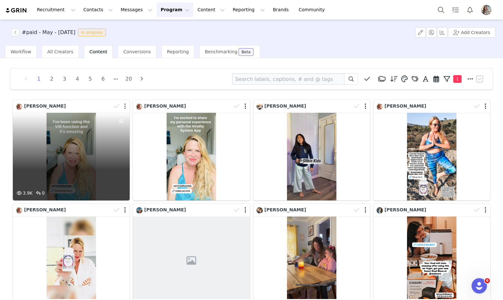
click at [126, 106] on button "button" at bounding box center [125, 106] width 2 height 6
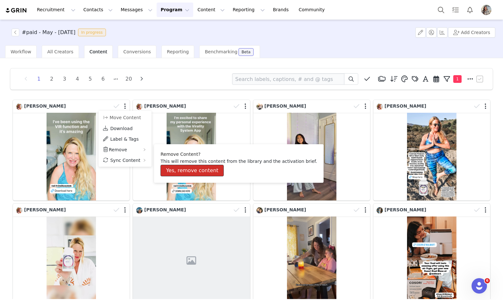
click at [190, 165] on button "Yes, remove content" at bounding box center [192, 171] width 63 height 12
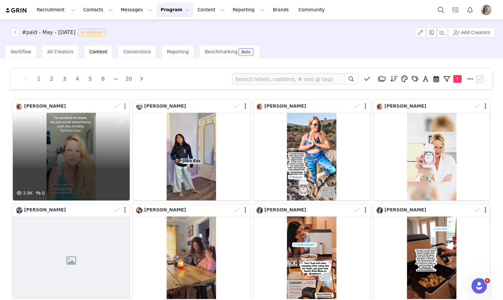
click at [125, 105] on button "button" at bounding box center [125, 106] width 2 height 6
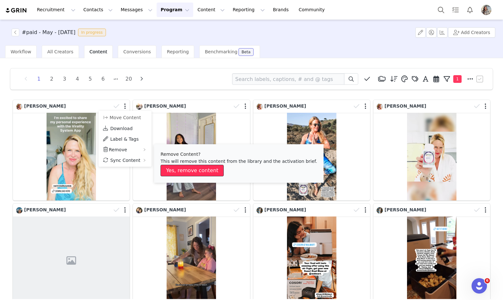
click at [183, 171] on button "Yes, remove content" at bounding box center [192, 171] width 63 height 12
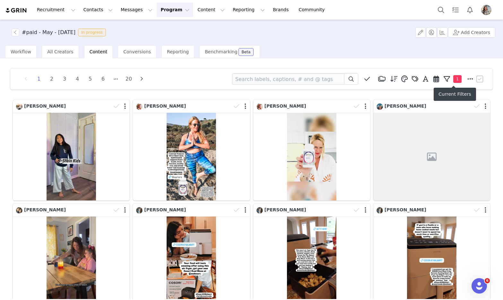
click at [448, 76] on icon at bounding box center [447, 79] width 6 height 6
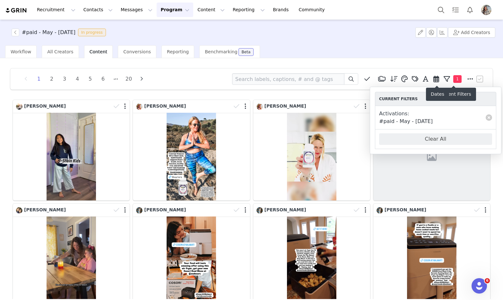
click at [440, 80] on span at bounding box center [437, 79] width 10 height 10
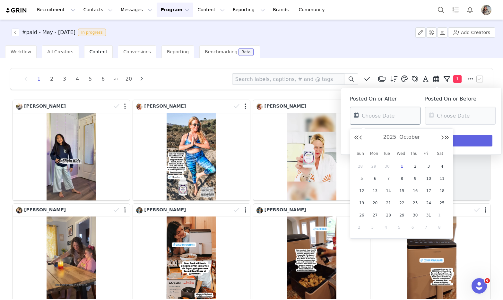
click at [404, 110] on input "text" at bounding box center [385, 116] width 71 height 18
click at [362, 136] on button "Previous Month" at bounding box center [360, 137] width 3 height 5
click at [361, 136] on button "Previous Month" at bounding box center [360, 137] width 3 height 5
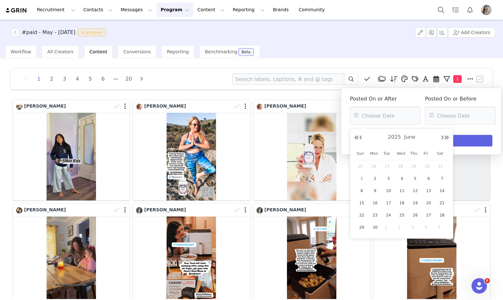
click at [362, 179] on span "1" at bounding box center [362, 179] width 8 height 8
type input "06/01/2025"
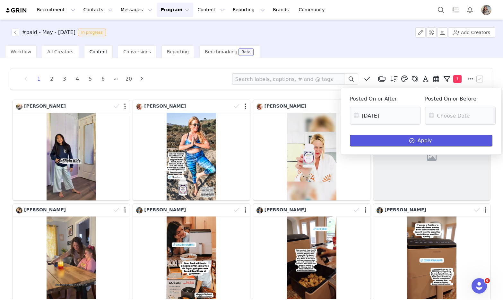
click at [393, 141] on button "Apply" at bounding box center [421, 141] width 143 height 12
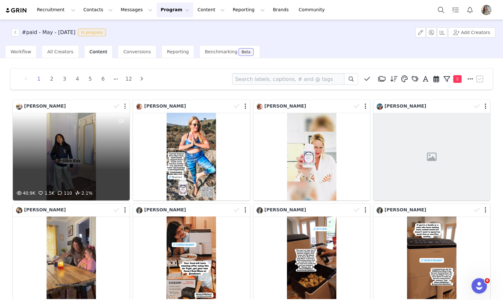
click at [124, 107] on button "button" at bounding box center [125, 106] width 2 height 6
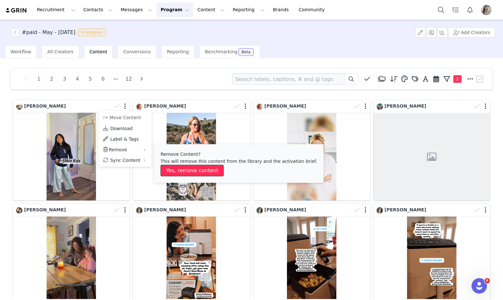
click at [181, 169] on button "Yes, remove content" at bounding box center [192, 171] width 63 height 12
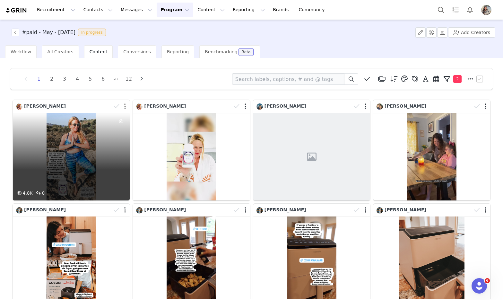
click at [126, 106] on button "button" at bounding box center [125, 106] width 2 height 6
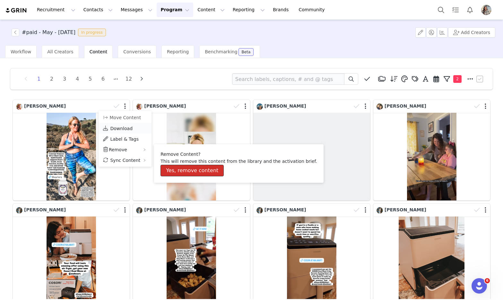
drag, startPoint x: 176, startPoint y: 166, endPoint x: 145, endPoint y: 130, distance: 47.3
click at [176, 166] on button "Yes, remove content" at bounding box center [192, 171] width 63 height 12
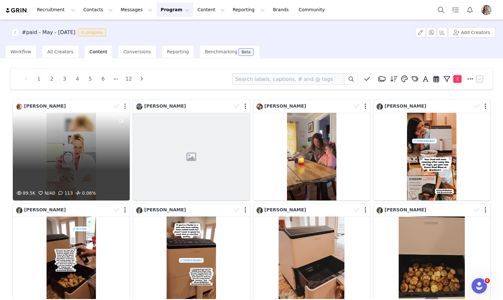
click at [125, 105] on button "button" at bounding box center [125, 106] width 2 height 6
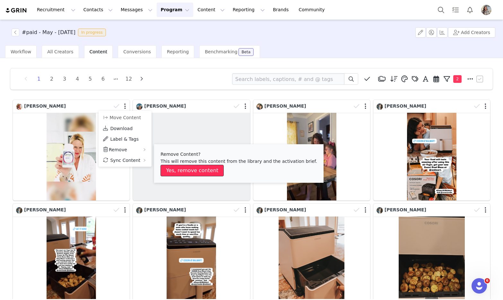
click at [177, 171] on button "Yes, remove content" at bounding box center [192, 171] width 63 height 12
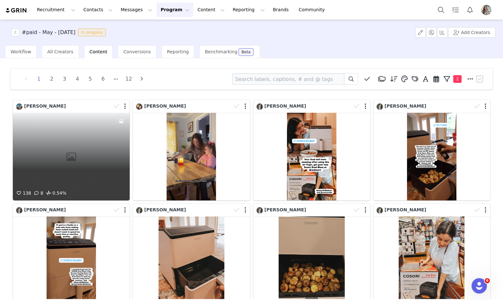
click at [123, 105] on div at bounding box center [120, 106] width 19 height 10
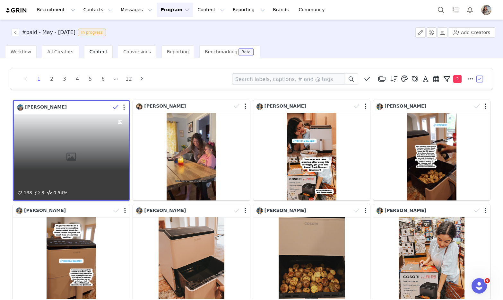
click at [99, 137] on div "138 8 0.54%" at bounding box center [71, 157] width 115 height 86
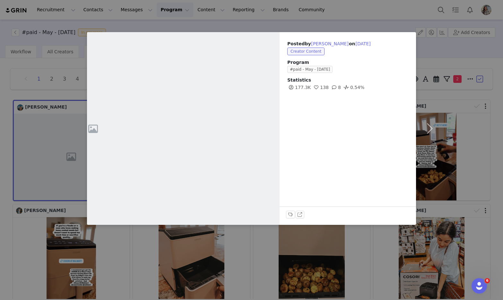
drag, startPoint x: 62, startPoint y: 112, endPoint x: 262, endPoint y: 187, distance: 213.8
click at [260, 186] on div "Posted by Taylor Rue on Sep 5, 2025 Creator Content Program #paid - May - Mothe…" at bounding box center [251, 150] width 503 height 300
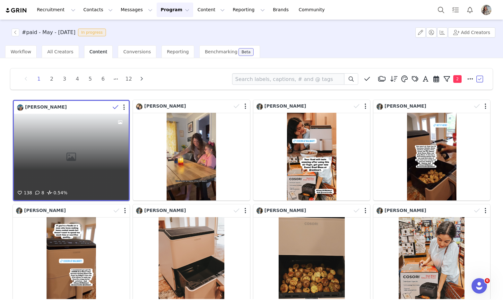
drag, startPoint x: 123, startPoint y: 156, endPoint x: 81, endPoint y: 153, distance: 42.5
click at [81, 153] on div "138 8 0.54%" at bounding box center [71, 157] width 115 height 86
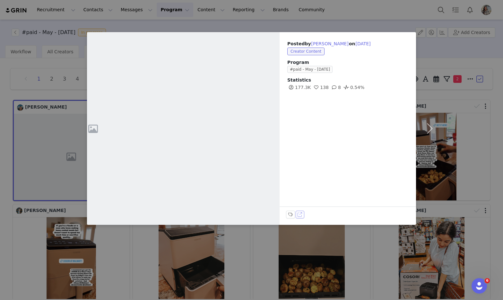
click at [300, 215] on button "View on TikTok" at bounding box center [300, 215] width 9 height 8
drag, startPoint x: 467, startPoint y: 128, endPoint x: 458, endPoint y: 124, distance: 10.4
click at [467, 127] on div "Posted by Taylor Rue on Sep 5, 2025 Creator Content Program #paid - May - Mothe…" at bounding box center [251, 150] width 503 height 300
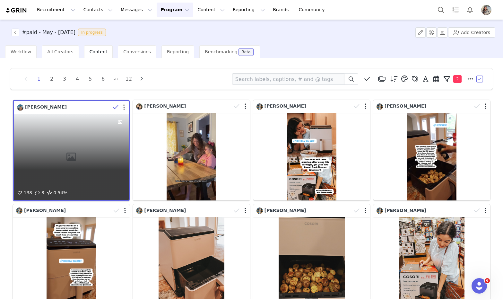
click at [125, 107] on button "button" at bounding box center [124, 107] width 2 height 6
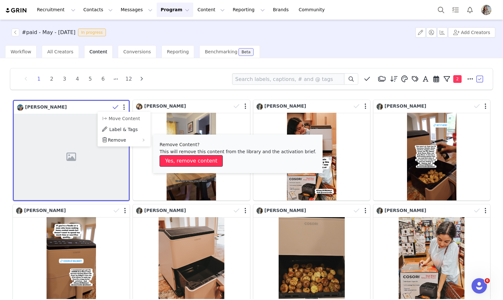
click at [179, 160] on button "Yes, remove content" at bounding box center [191, 161] width 63 height 12
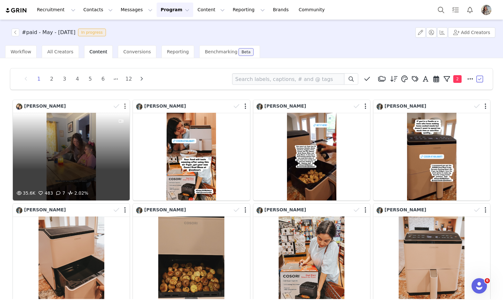
click at [124, 109] on button "button" at bounding box center [125, 106] width 2 height 6
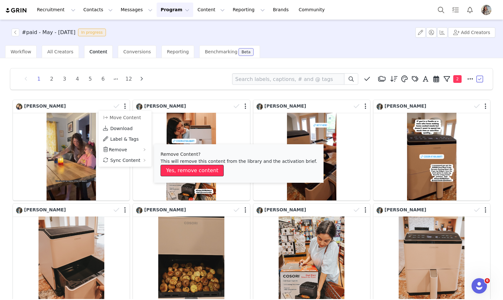
click at [176, 167] on button "Yes, remove content" at bounding box center [192, 171] width 63 height 12
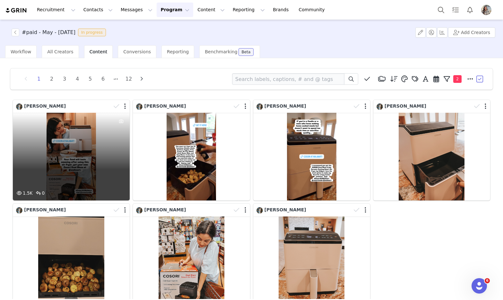
click at [82, 153] on div "1.5K 0" at bounding box center [71, 157] width 117 height 88
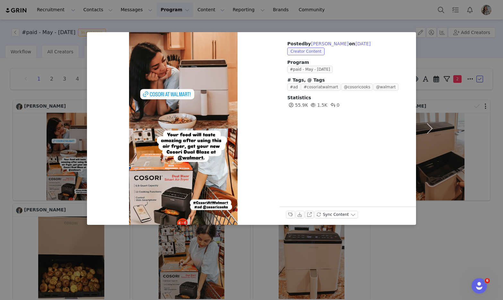
click at [43, 121] on div "Posted by Cristina Alewelt on Aug 29, 2025 Creator Content Program #paid - May …" at bounding box center [251, 150] width 503 height 300
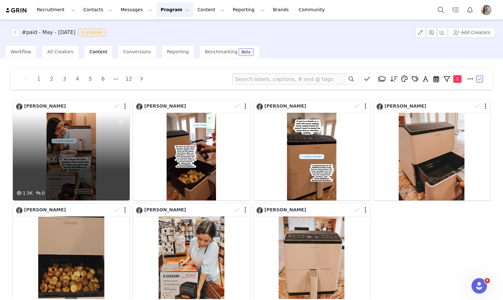
drag, startPoint x: 123, startPoint y: 106, endPoint x: 128, endPoint y: 119, distance: 13.6
click at [123, 106] on div at bounding box center [120, 106] width 19 height 10
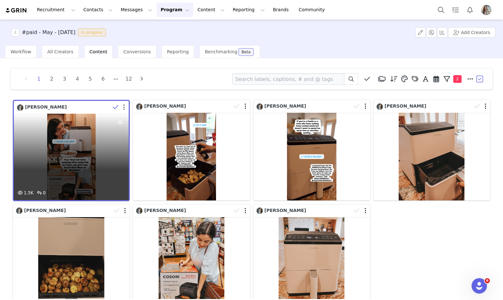
click at [126, 109] on div at bounding box center [119, 107] width 19 height 10
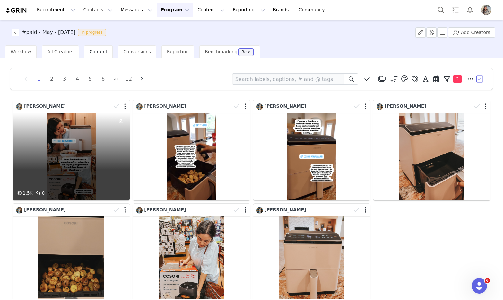
click at [123, 107] on div at bounding box center [120, 106] width 19 height 10
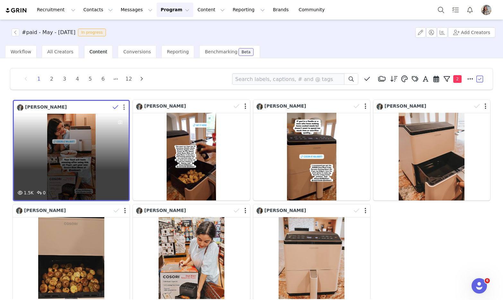
click at [124, 106] on button "button" at bounding box center [124, 107] width 2 height 6
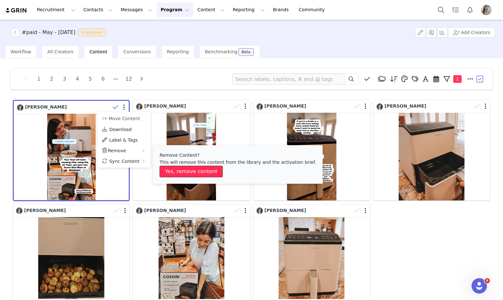
click at [180, 170] on button "Yes, remove content" at bounding box center [191, 172] width 63 height 12
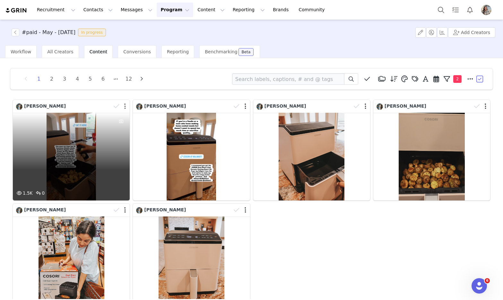
click at [125, 104] on button "button" at bounding box center [125, 106] width 2 height 6
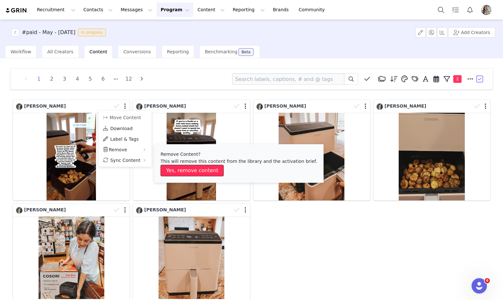
click at [184, 171] on button "Yes, remove content" at bounding box center [192, 171] width 63 height 12
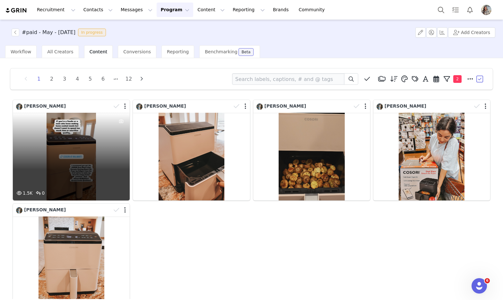
click at [126, 106] on div at bounding box center [120, 106] width 19 height 10
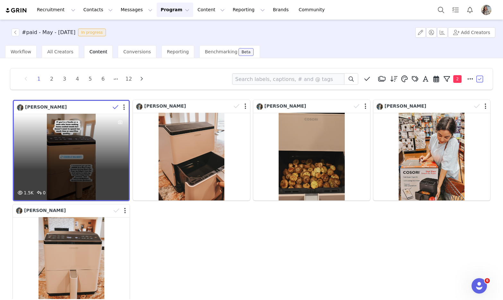
click at [125, 106] on div at bounding box center [119, 107] width 19 height 10
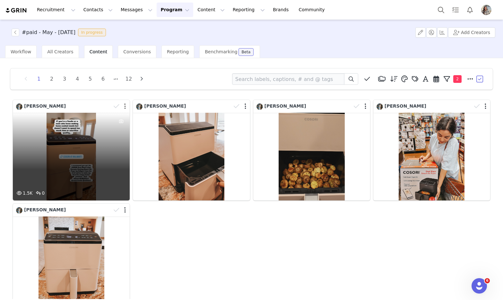
click at [125, 106] on button "button" at bounding box center [125, 106] width 2 height 6
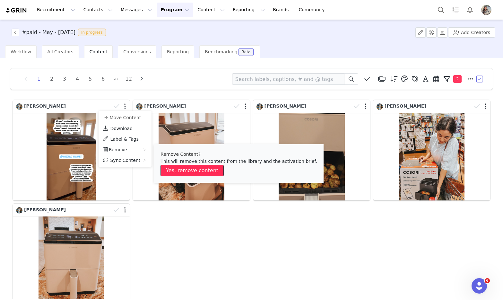
click at [181, 167] on button "Yes, remove content" at bounding box center [192, 171] width 63 height 12
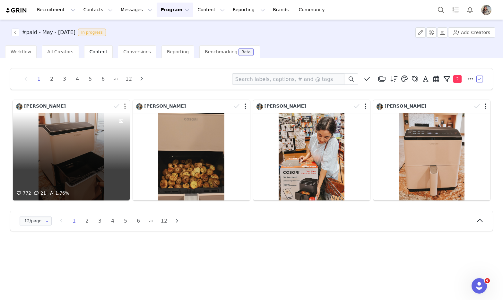
click at [126, 106] on button "button" at bounding box center [125, 106] width 2 height 6
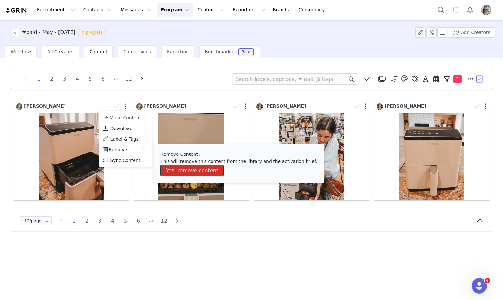
drag, startPoint x: 178, startPoint y: 171, endPoint x: 171, endPoint y: 163, distance: 11.1
click at [178, 171] on button "Yes, remove content" at bounding box center [192, 171] width 63 height 12
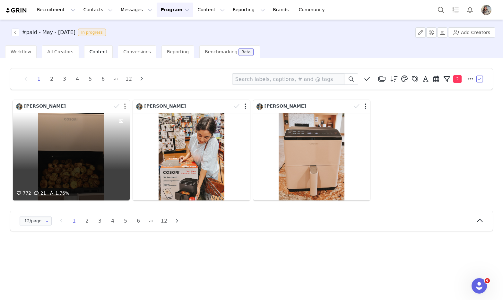
click at [126, 105] on button "button" at bounding box center [125, 106] width 2 height 6
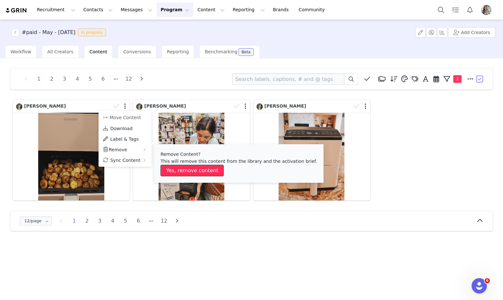
click at [181, 174] on button "Yes, remove content" at bounding box center [192, 171] width 63 height 12
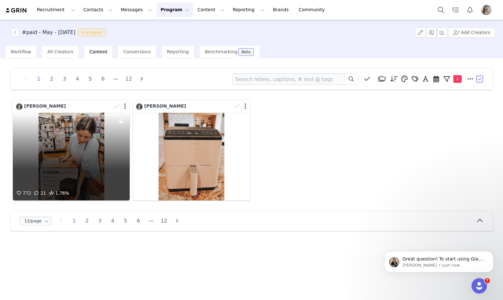
click at [127, 106] on div at bounding box center [120, 106] width 19 height 10
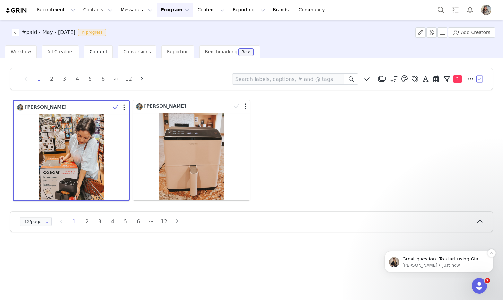
click at [439, 263] on p "Marie • Just now" at bounding box center [444, 265] width 83 height 6
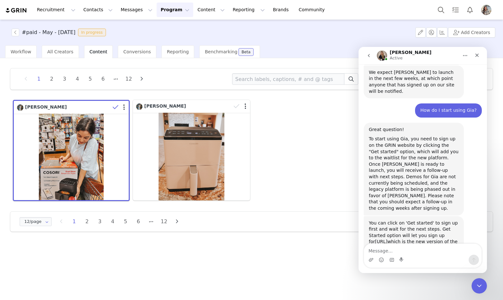
scroll to position [308, 0]
click at [482, 290] on div "Close Intercom Messenger" at bounding box center [478, 284] width 15 height 15
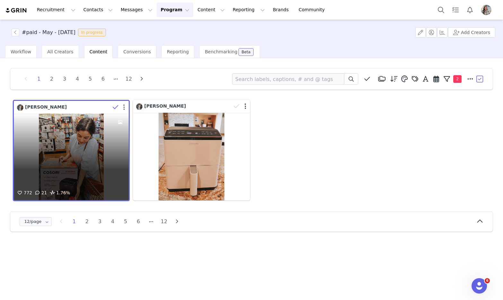
click at [124, 106] on button "button" at bounding box center [124, 107] width 2 height 6
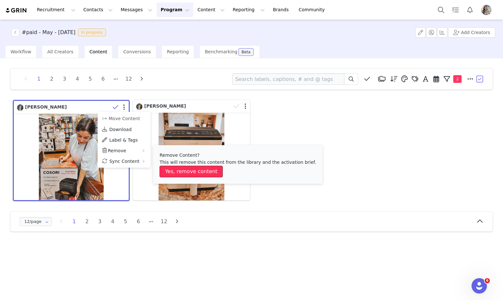
click at [179, 172] on button "Yes, remove content" at bounding box center [191, 172] width 63 height 12
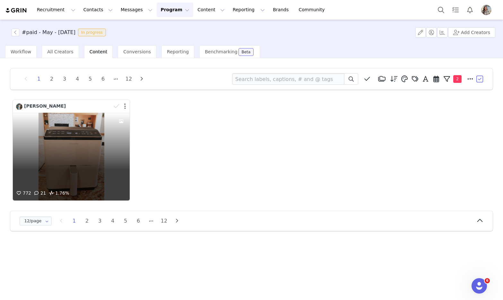
click at [126, 107] on button "button" at bounding box center [125, 106] width 2 height 6
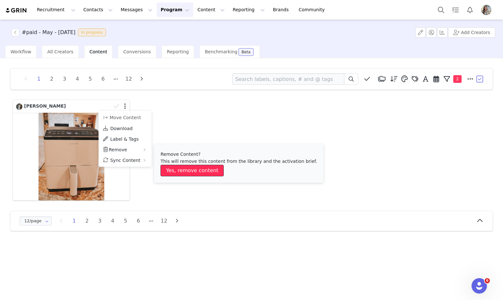
click at [179, 167] on button "Yes, remove content" at bounding box center [192, 171] width 63 height 12
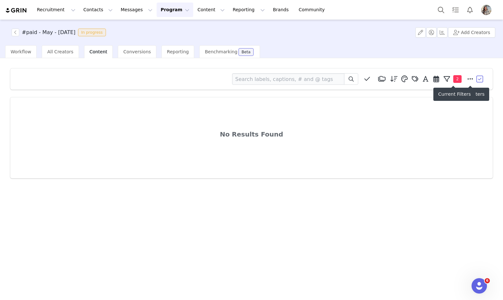
click at [459, 78] on span "2" at bounding box center [458, 79] width 8 height 8
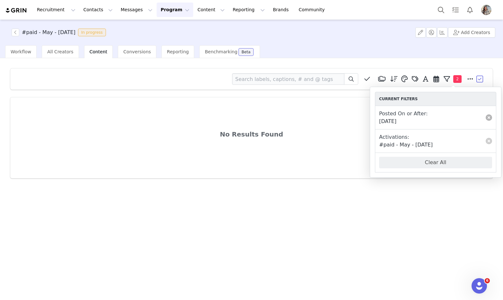
click at [489, 117] on link at bounding box center [489, 117] width 6 height 6
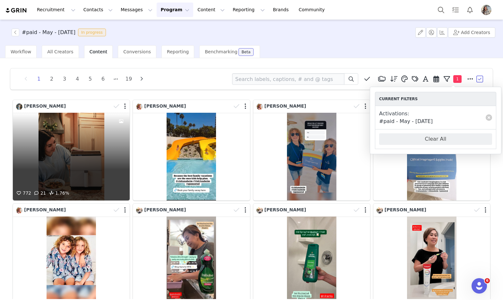
click at [65, 101] on div "Cristina Alewelt" at bounding box center [73, 106] width 114 height 10
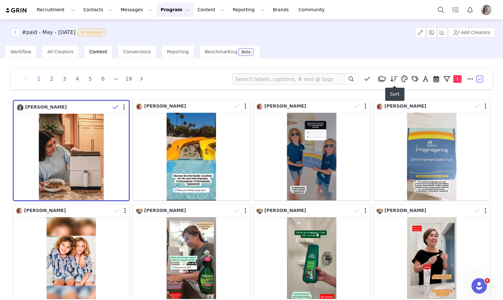
click at [397, 79] on icon at bounding box center [394, 79] width 7 height 6
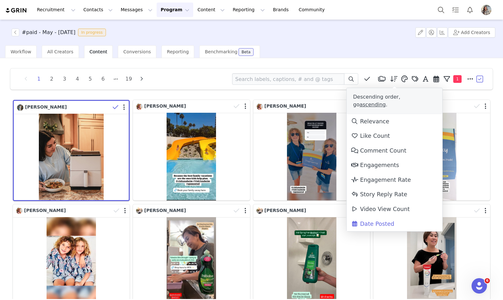
click at [387, 221] on span "Date Posted" at bounding box center [372, 224] width 43 height 6
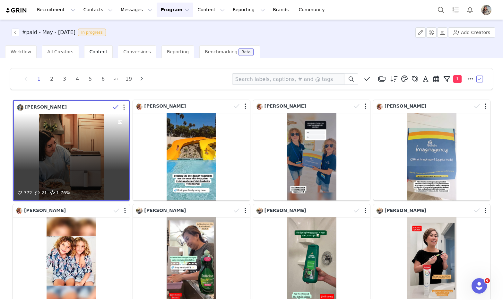
click at [123, 105] on button "button" at bounding box center [124, 107] width 2 height 6
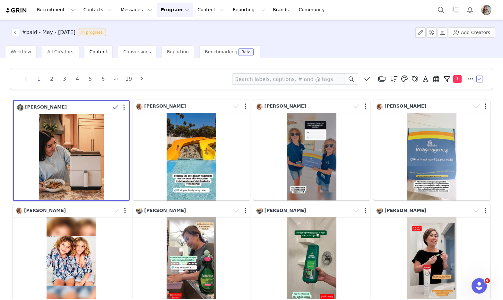
drag, startPoint x: 134, startPoint y: 89, endPoint x: 134, endPoint y: 94, distance: 5.5
click at [135, 89] on div "1 2 3 4 5 6 19 Mesa Loop Manage Tags Apply Child (31) Leisure (30) Fashion (28)…" at bounding box center [251, 78] width 483 height 21
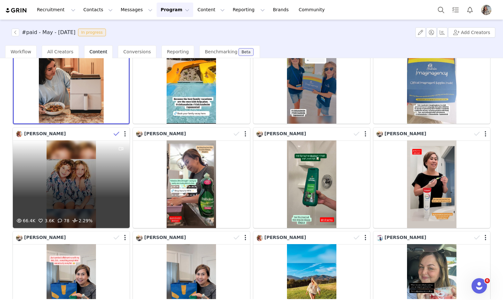
scroll to position [150, 0]
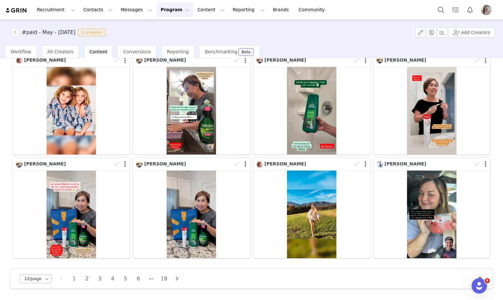
click at [43, 281] on icon at bounding box center [47, 278] width 8 height 7
click at [42, 264] on span "48/page" at bounding box center [35, 262] width 19 height 5
type input "48/page"
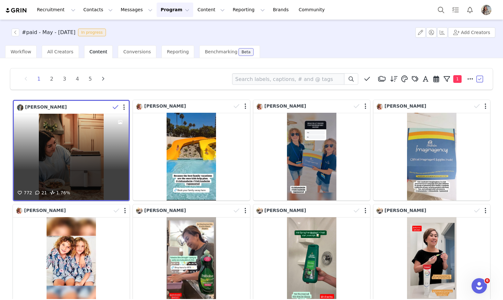
click at [125, 107] on div at bounding box center [119, 107] width 19 height 10
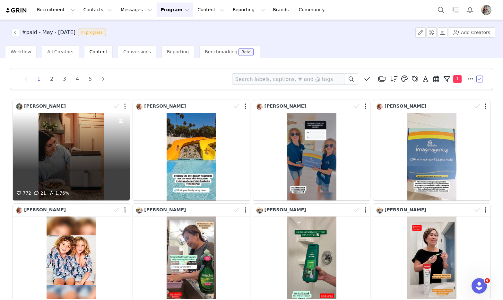
click at [125, 105] on button "button" at bounding box center [125, 106] width 2 height 6
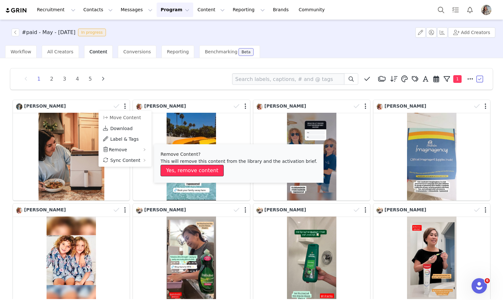
click at [176, 169] on button "Yes, remove content" at bounding box center [192, 171] width 63 height 12
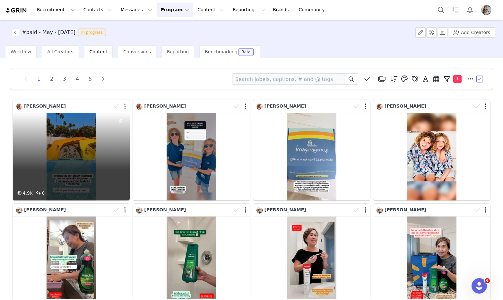
click at [125, 106] on button "button" at bounding box center [125, 106] width 2 height 6
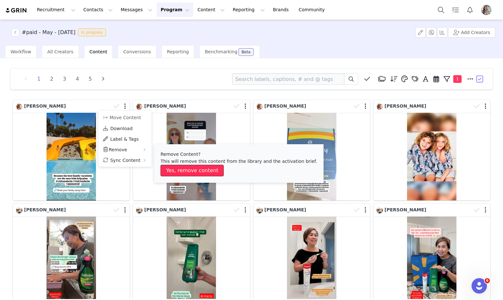
click at [172, 165] on button "Yes, remove content" at bounding box center [192, 171] width 63 height 12
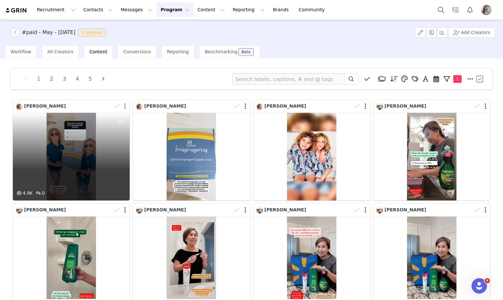
click at [124, 105] on button "button" at bounding box center [125, 106] width 2 height 6
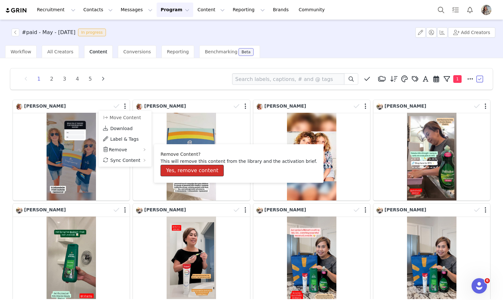
drag, startPoint x: 178, startPoint y: 171, endPoint x: 175, endPoint y: 166, distance: 5.3
click at [178, 171] on button "Yes, remove content" at bounding box center [192, 171] width 63 height 12
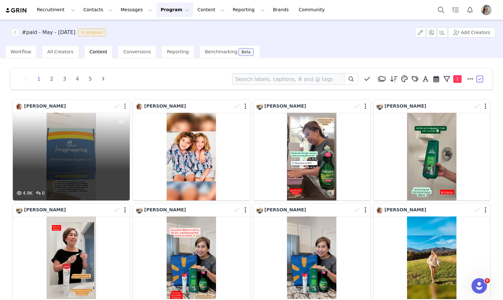
click at [126, 105] on button "button" at bounding box center [125, 106] width 2 height 6
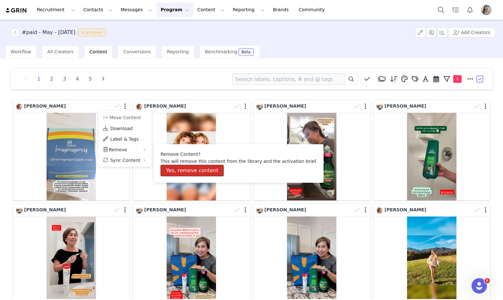
click at [176, 168] on button "Yes, remove content" at bounding box center [192, 171] width 63 height 12
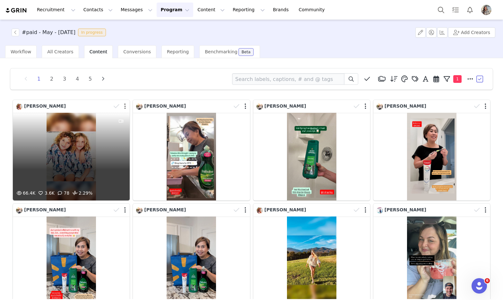
click at [125, 106] on button "button" at bounding box center [125, 106] width 2 height 6
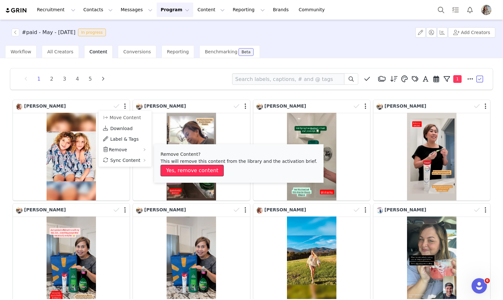
click at [181, 170] on button "Yes, remove content" at bounding box center [192, 171] width 63 height 12
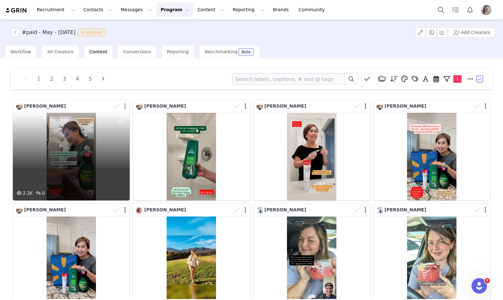
drag, startPoint x: 126, startPoint y: 104, endPoint x: 126, endPoint y: 108, distance: 3.9
click at [126, 104] on button "button" at bounding box center [125, 106] width 2 height 6
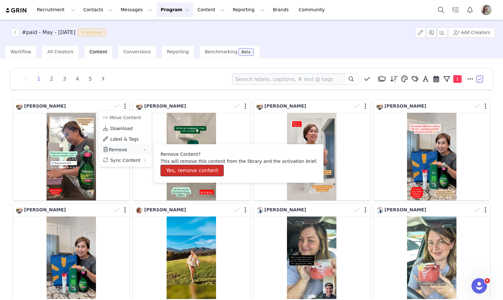
drag, startPoint x: 168, startPoint y: 168, endPoint x: 145, endPoint y: 147, distance: 31.2
click at [168, 168] on button "Yes, remove content" at bounding box center [192, 171] width 63 height 12
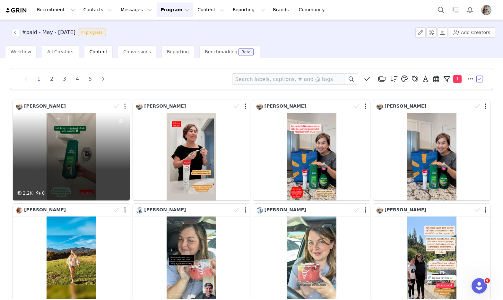
click at [125, 106] on button "button" at bounding box center [125, 106] width 2 height 6
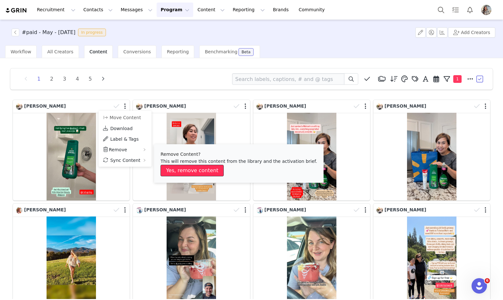
click at [189, 169] on button "Yes, remove content" at bounding box center [192, 171] width 63 height 12
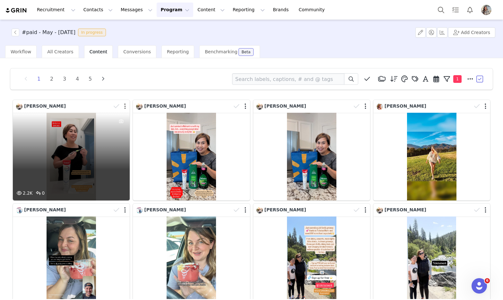
click at [126, 106] on button "button" at bounding box center [125, 106] width 2 height 6
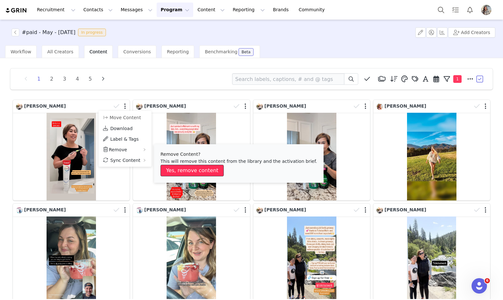
click at [175, 165] on button "Yes, remove content" at bounding box center [192, 171] width 63 height 12
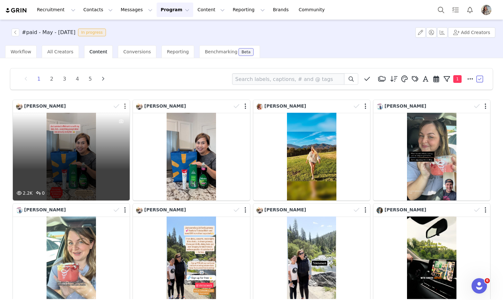
click at [126, 105] on button "button" at bounding box center [125, 106] width 2 height 6
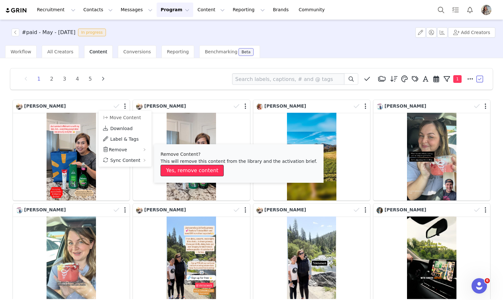
click at [181, 171] on button "Yes, remove content" at bounding box center [192, 171] width 63 height 12
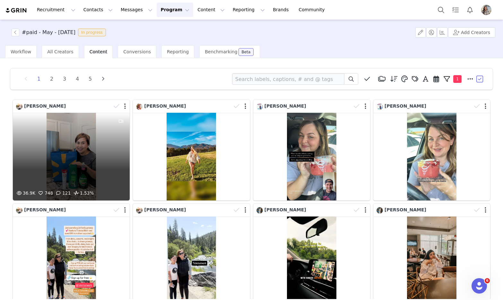
click at [126, 105] on div at bounding box center [120, 106] width 19 height 10
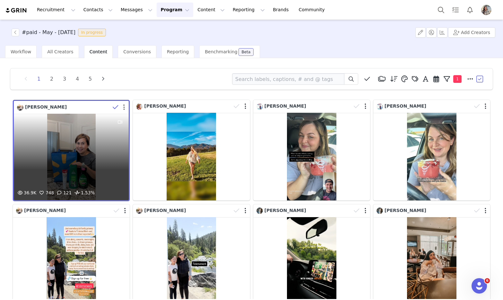
click at [124, 107] on button "button" at bounding box center [124, 107] width 2 height 6
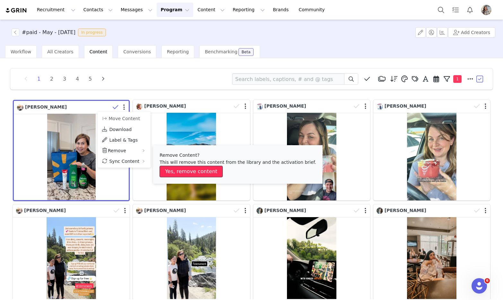
click at [171, 174] on button "Yes, remove content" at bounding box center [191, 172] width 63 height 12
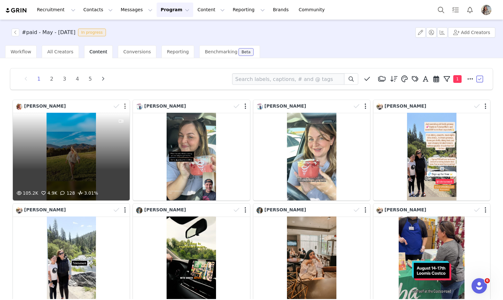
click at [125, 105] on button "button" at bounding box center [125, 106] width 2 height 6
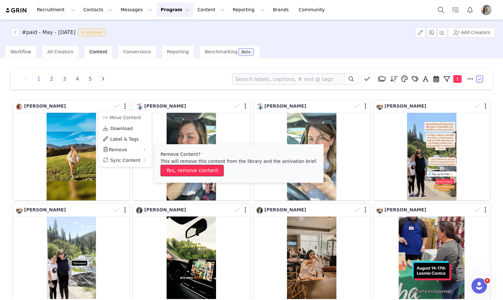
click at [169, 167] on button "Yes, remove content" at bounding box center [192, 171] width 63 height 12
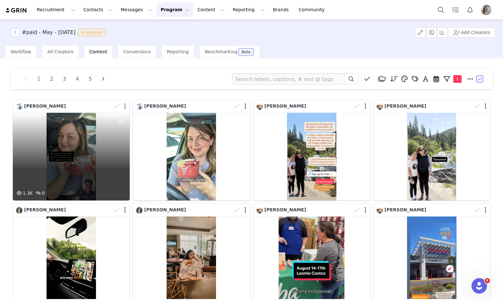
click at [126, 106] on button "button" at bounding box center [125, 106] width 2 height 6
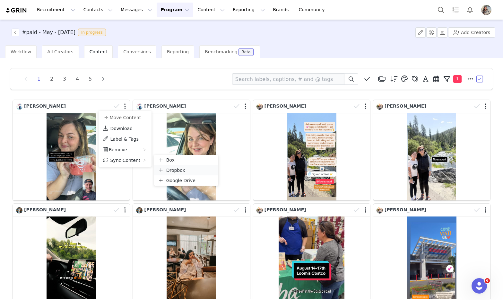
click at [175, 167] on div "Dropbox" at bounding box center [175, 170] width 19 height 7
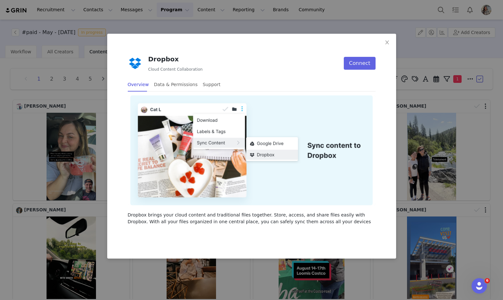
click at [88, 125] on div "Dropbox Cloud Content Collaboration Connect Overview Data & Permissions Support…" at bounding box center [251, 150] width 503 height 300
click at [87, 125] on div "Dropbox Cloud Content Collaboration Connect Overview Data & Permissions Support…" at bounding box center [251, 150] width 503 height 300
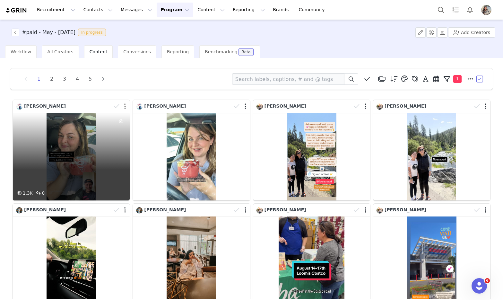
drag, startPoint x: 125, startPoint y: 106, endPoint x: 125, endPoint y: 118, distance: 11.9
click at [125, 106] on button "button" at bounding box center [125, 106] width 2 height 6
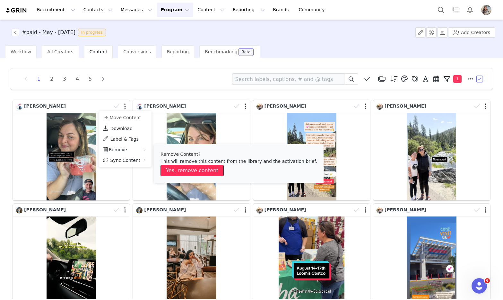
click at [186, 171] on button "Yes, remove content" at bounding box center [192, 171] width 63 height 12
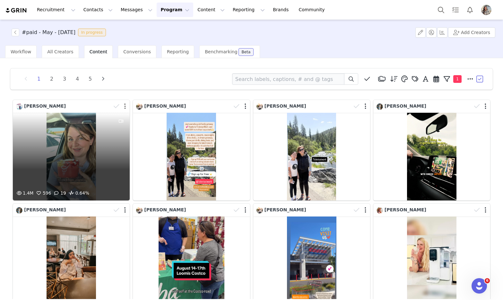
click at [125, 106] on button "button" at bounding box center [125, 106] width 2 height 6
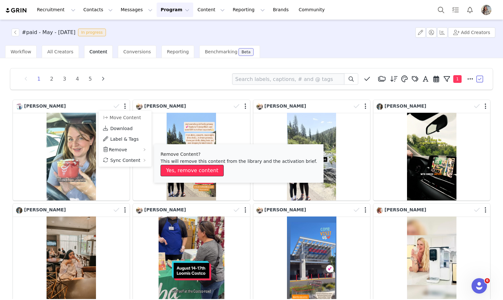
click at [175, 170] on button "Yes, remove content" at bounding box center [192, 171] width 63 height 12
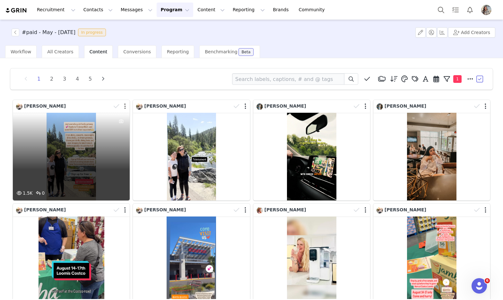
drag, startPoint x: 126, startPoint y: 107, endPoint x: 131, endPoint y: 134, distance: 27.6
click at [126, 107] on div at bounding box center [125, 106] width 2 height 6
drag, startPoint x: 124, startPoint y: 105, endPoint x: 125, endPoint y: 110, distance: 5.1
click at [124, 105] on div at bounding box center [120, 106] width 19 height 10
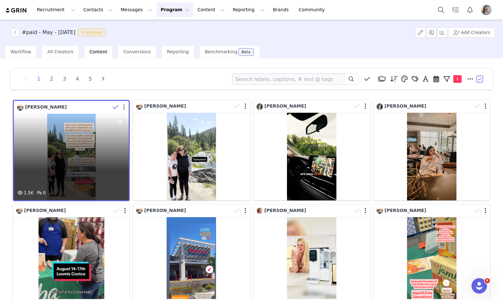
click at [125, 107] on div at bounding box center [119, 107] width 19 height 10
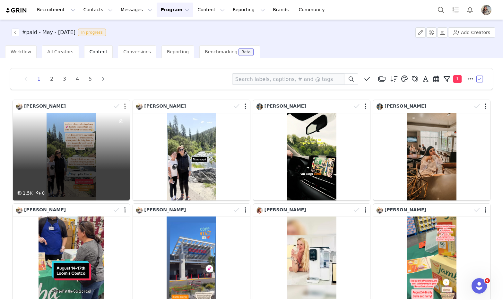
click at [124, 105] on div at bounding box center [120, 106] width 19 height 10
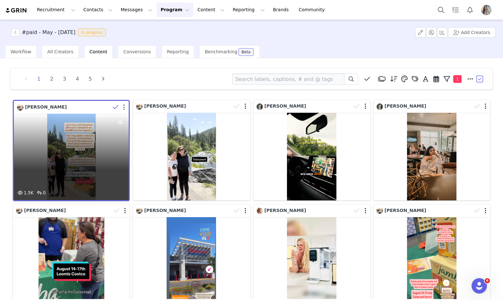
click at [125, 105] on button "button" at bounding box center [124, 107] width 2 height 6
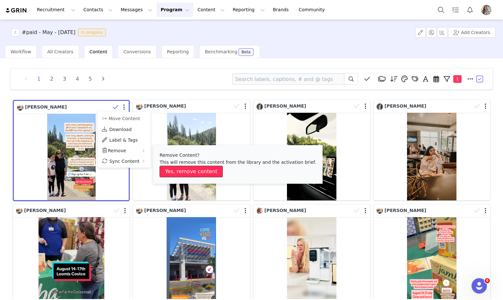
click at [176, 170] on button "Yes, remove content" at bounding box center [191, 172] width 63 height 12
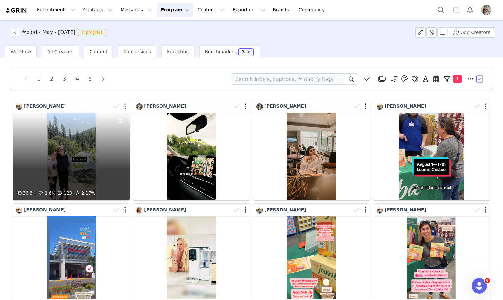
click at [125, 106] on button "button" at bounding box center [125, 106] width 2 height 6
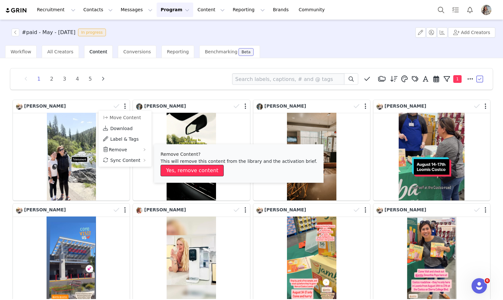
click at [166, 169] on button "Yes, remove content" at bounding box center [192, 171] width 63 height 12
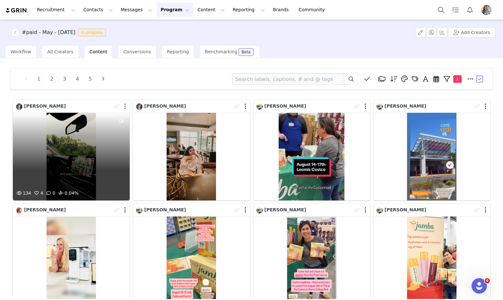
drag, startPoint x: 126, startPoint y: 106, endPoint x: 130, endPoint y: 137, distance: 31.8
click at [126, 106] on div at bounding box center [120, 106] width 19 height 10
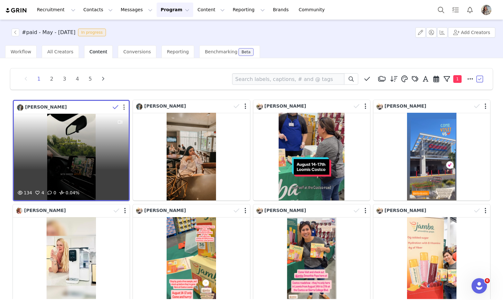
click at [125, 105] on button "button" at bounding box center [124, 107] width 2 height 6
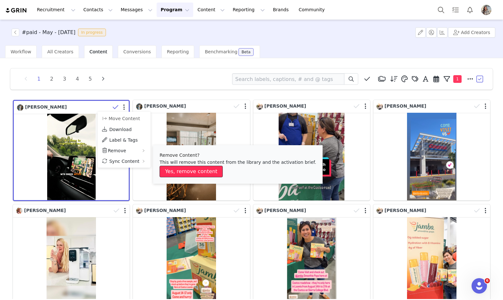
click at [189, 175] on button "Yes, remove content" at bounding box center [191, 172] width 63 height 12
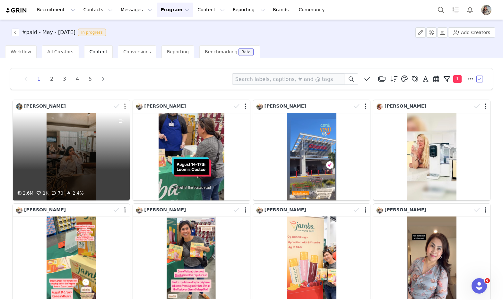
click at [125, 106] on button "button" at bounding box center [125, 106] width 2 height 6
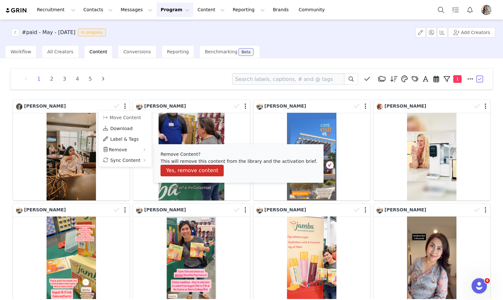
click at [164, 164] on p "This will remove this content from the library and the activation brief." at bounding box center [239, 161] width 157 height 7
click at [178, 171] on button "Yes, remove content" at bounding box center [192, 171] width 63 height 12
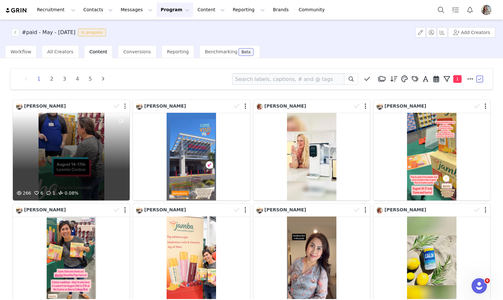
click at [125, 105] on button "button" at bounding box center [125, 106] width 2 height 6
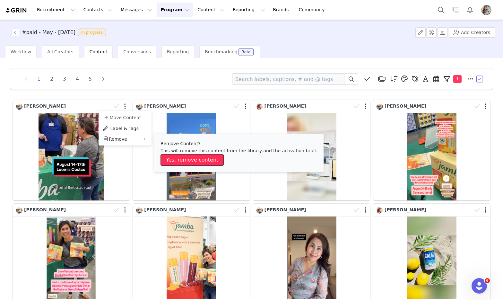
click at [166, 157] on button "Yes, remove content" at bounding box center [192, 160] width 63 height 12
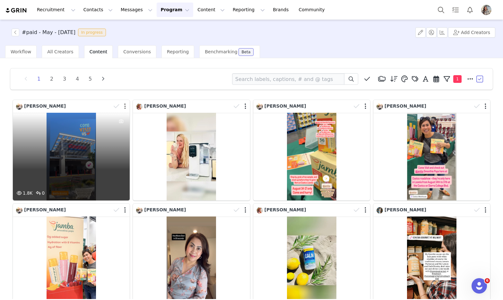
click at [125, 105] on button "button" at bounding box center [125, 106] width 2 height 6
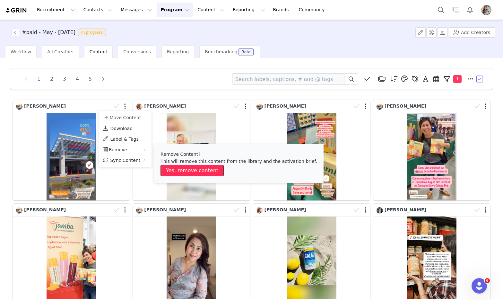
click at [173, 169] on button "Yes, remove content" at bounding box center [192, 171] width 63 height 12
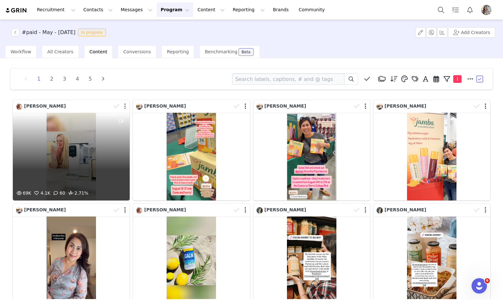
click at [125, 106] on button "button" at bounding box center [125, 106] width 2 height 6
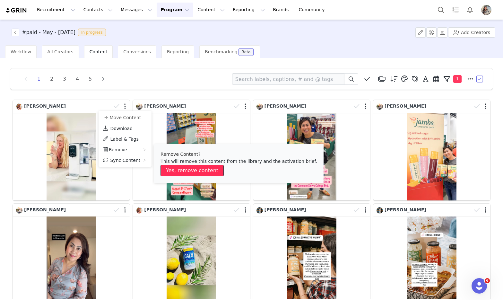
click at [188, 172] on button "Yes, remove content" at bounding box center [192, 171] width 63 height 12
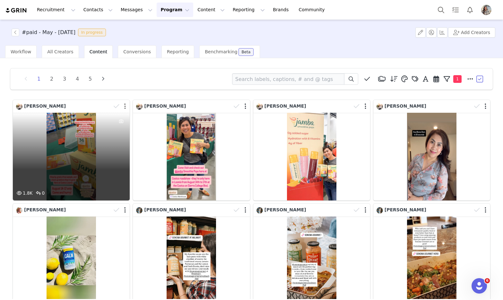
click at [125, 106] on button "button" at bounding box center [125, 106] width 2 height 6
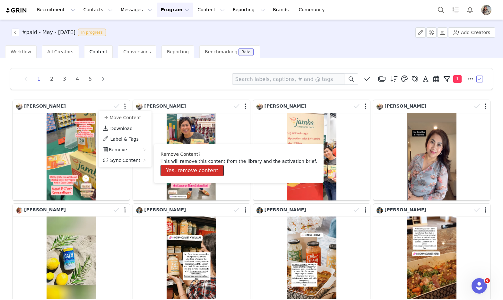
click at [189, 174] on button "Yes, remove content" at bounding box center [192, 171] width 63 height 12
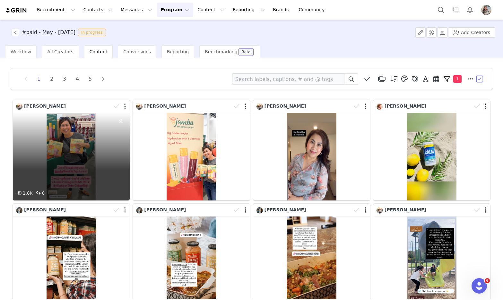
click at [126, 105] on div at bounding box center [120, 106] width 19 height 10
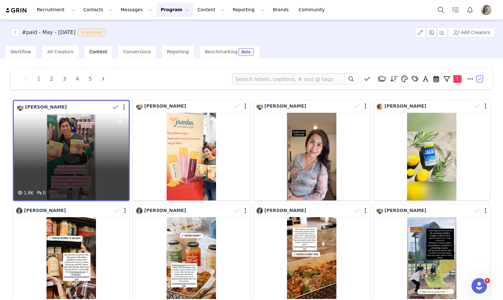
click at [126, 105] on div at bounding box center [119, 107] width 19 height 10
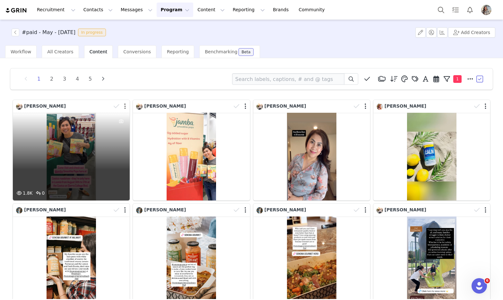
click at [125, 106] on button "button" at bounding box center [125, 106] width 2 height 6
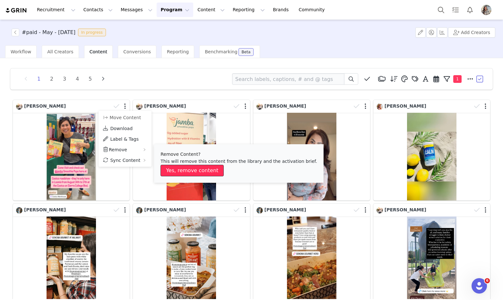
click at [177, 168] on button "Yes, remove content" at bounding box center [192, 171] width 63 height 12
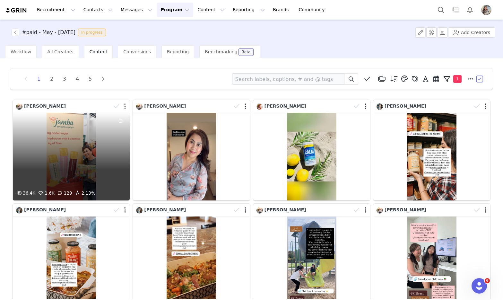
click at [125, 105] on button "button" at bounding box center [125, 106] width 2 height 6
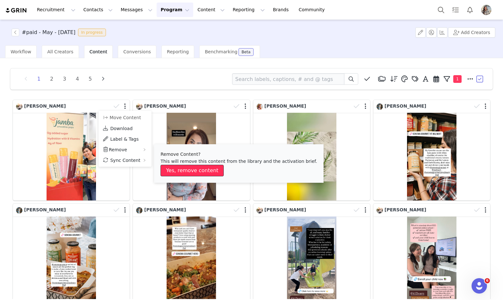
click at [170, 168] on button "Yes, remove content" at bounding box center [192, 171] width 63 height 12
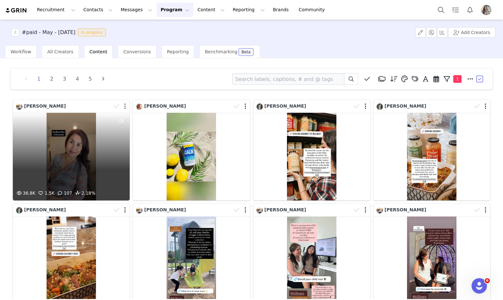
click at [125, 105] on button "button" at bounding box center [125, 106] width 2 height 6
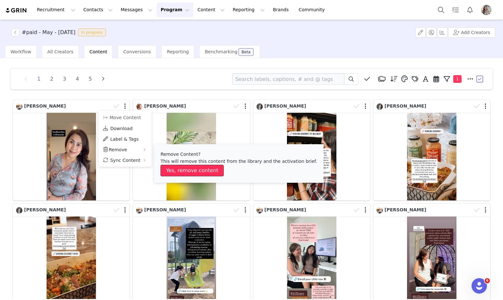
click at [176, 166] on button "Yes, remove content" at bounding box center [192, 171] width 63 height 12
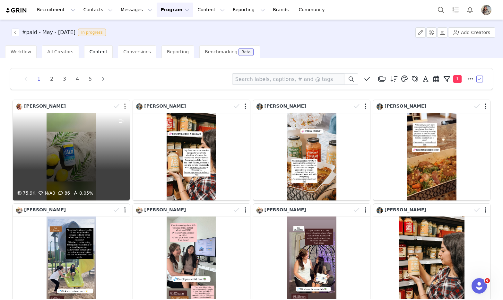
click at [126, 104] on button "button" at bounding box center [125, 106] width 2 height 6
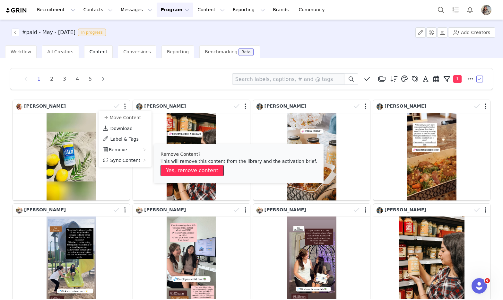
click at [172, 167] on button "Yes, remove content" at bounding box center [192, 171] width 63 height 12
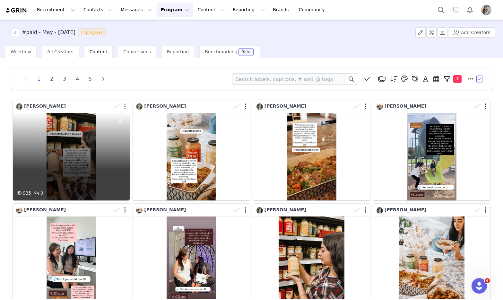
click at [126, 106] on button "button" at bounding box center [125, 106] width 2 height 6
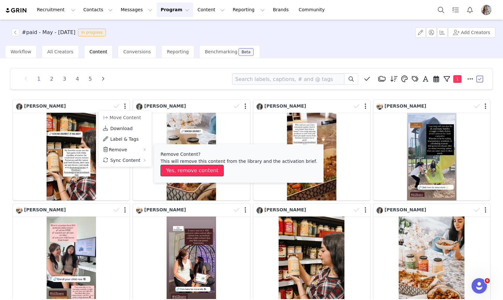
click at [176, 165] on button "Yes, remove content" at bounding box center [192, 171] width 63 height 12
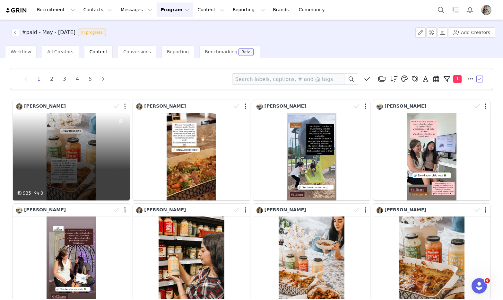
click at [125, 106] on button "button" at bounding box center [125, 106] width 2 height 6
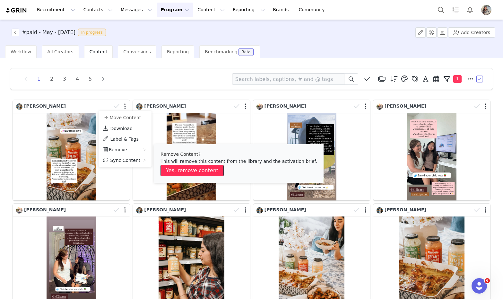
click at [201, 169] on button "Yes, remove content" at bounding box center [192, 171] width 63 height 12
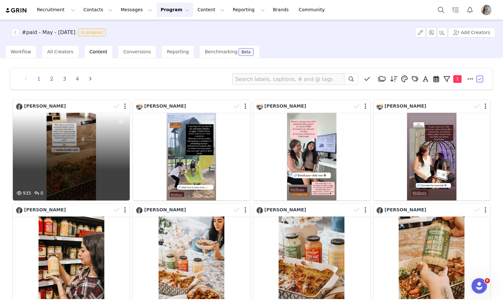
click at [126, 105] on div at bounding box center [120, 106] width 19 height 10
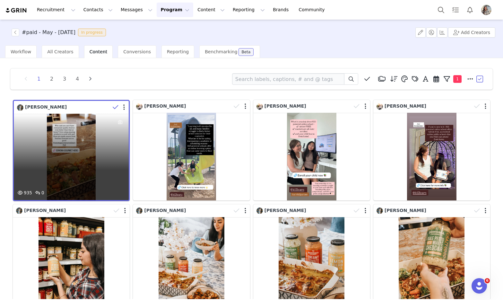
click at [123, 107] on div at bounding box center [119, 107] width 19 height 10
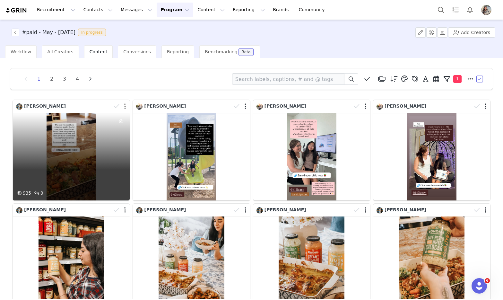
click at [125, 105] on button "button" at bounding box center [125, 106] width 2 height 6
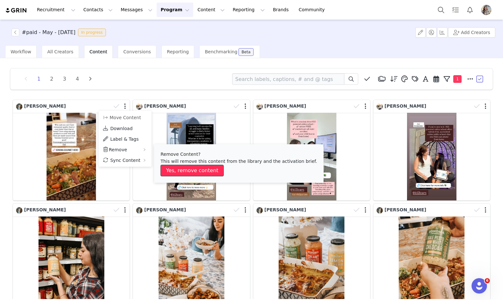
click at [182, 170] on button "Yes, remove content" at bounding box center [192, 171] width 63 height 12
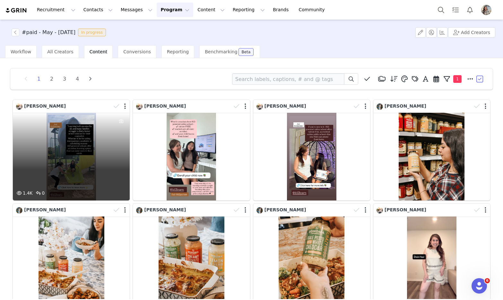
click at [126, 107] on div at bounding box center [120, 106] width 19 height 10
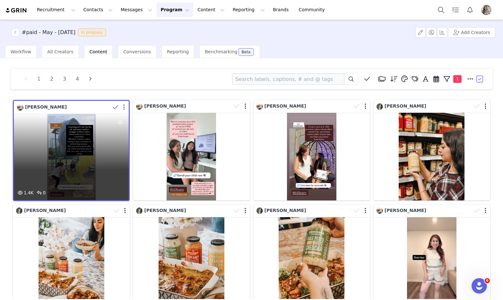
click at [124, 107] on button "button" at bounding box center [124, 107] width 2 height 6
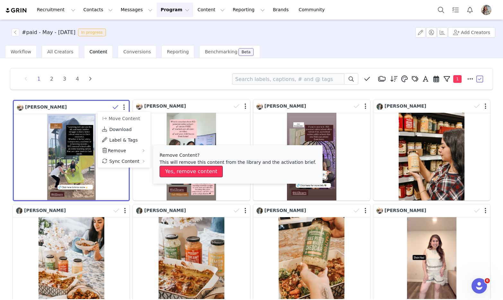
click at [193, 169] on button "Yes, remove content" at bounding box center [191, 172] width 63 height 12
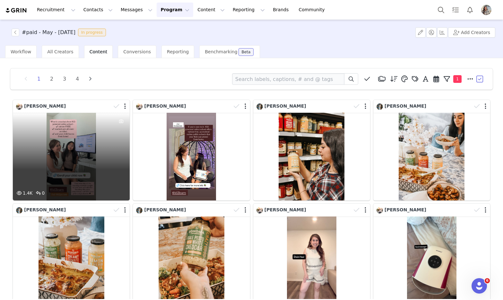
click at [126, 106] on div at bounding box center [120, 106] width 19 height 10
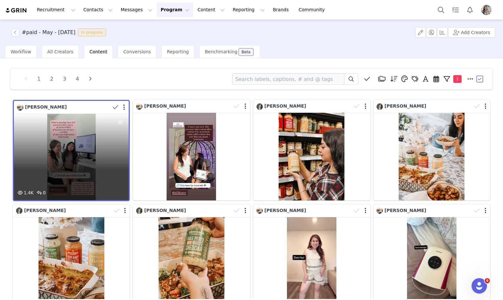
click at [125, 105] on div at bounding box center [124, 107] width 2 height 6
click at [124, 107] on button "button" at bounding box center [124, 107] width 2 height 6
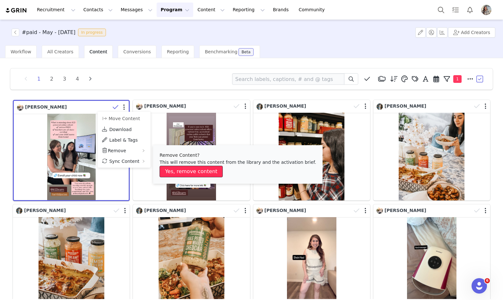
click at [185, 172] on button "Yes, remove content" at bounding box center [191, 172] width 63 height 12
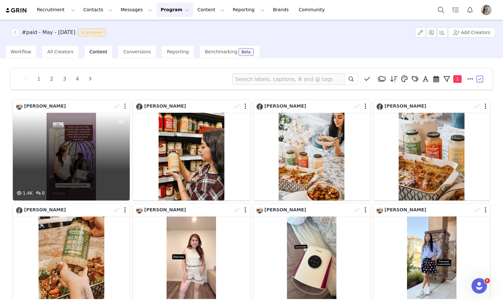
click at [126, 107] on button "button" at bounding box center [125, 106] width 2 height 6
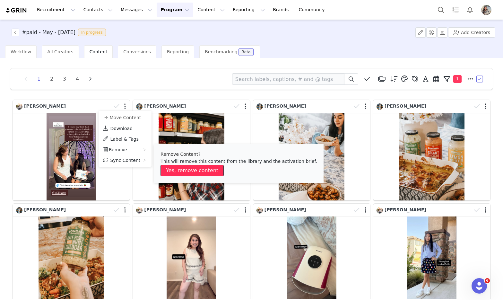
click at [179, 168] on button "Yes, remove content" at bounding box center [192, 171] width 63 height 12
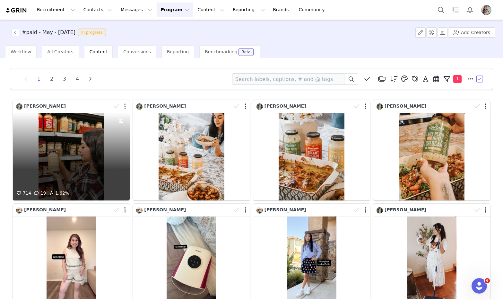
click at [125, 108] on button "button" at bounding box center [125, 106] width 2 height 6
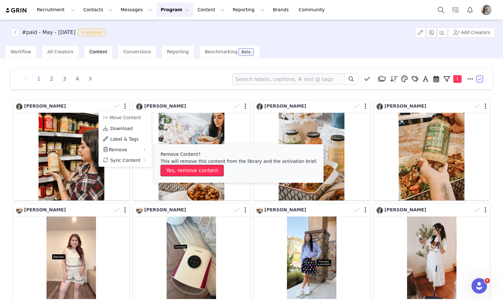
click at [171, 168] on button "Yes, remove content" at bounding box center [192, 171] width 63 height 12
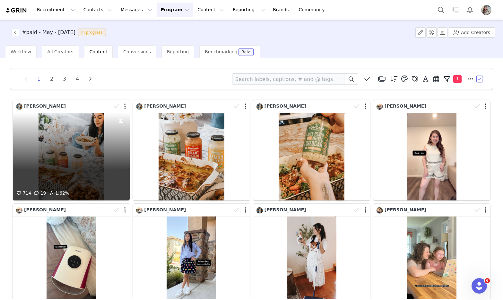
click at [126, 106] on div at bounding box center [125, 106] width 2 height 6
click at [123, 106] on div at bounding box center [120, 106] width 19 height 10
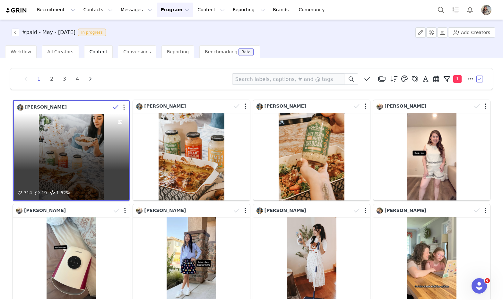
click at [125, 106] on button "button" at bounding box center [124, 107] width 2 height 6
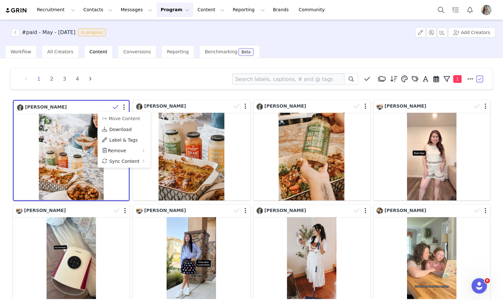
click at [482, 11] on img "Profile" at bounding box center [486, 10] width 10 height 10
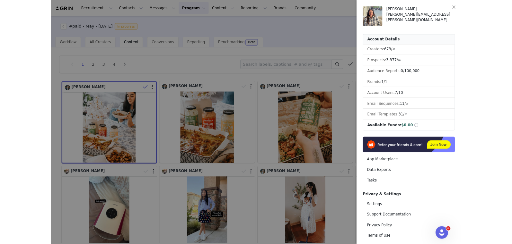
scroll to position [26, 0]
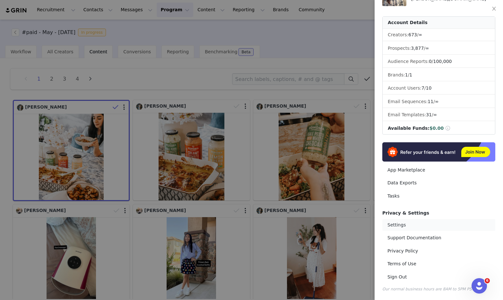
drag, startPoint x: 424, startPoint y: 229, endPoint x: 429, endPoint y: 230, distance: 4.9
click at [425, 229] on link "Settings" at bounding box center [439, 225] width 113 height 12
select select "America/Chicago"
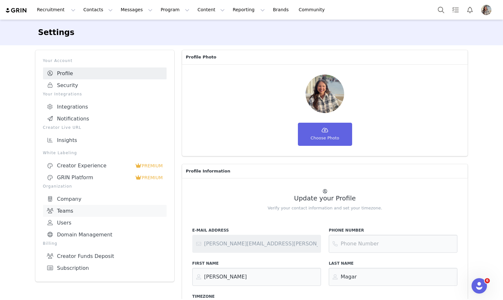
click at [84, 210] on link "Teams" at bounding box center [105, 211] width 124 height 12
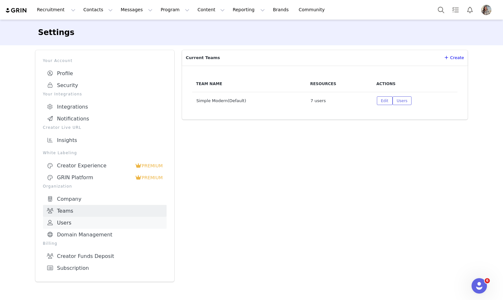
click at [83, 217] on link "Users" at bounding box center [105, 223] width 124 height 12
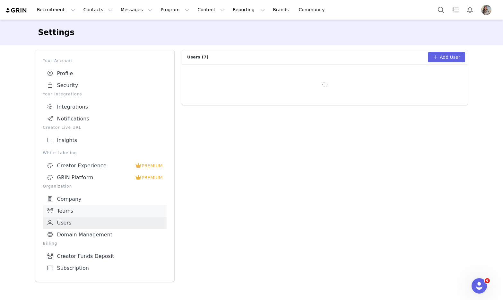
click at [84, 206] on link "Teams" at bounding box center [105, 211] width 124 height 12
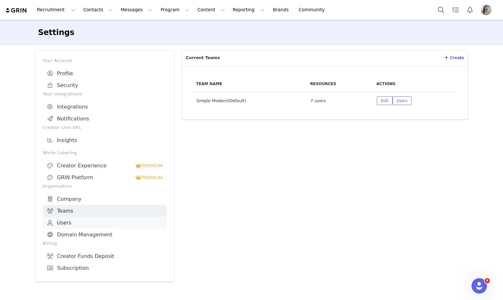
click at [80, 219] on link "Users" at bounding box center [105, 223] width 124 height 12
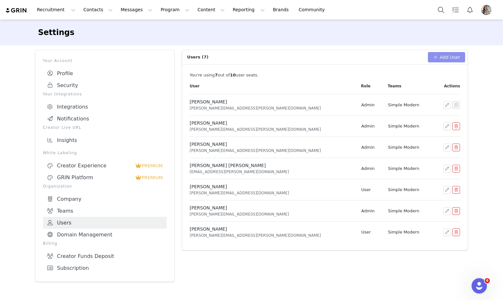
click at [454, 53] on button "Add User" at bounding box center [447, 57] width 38 height 10
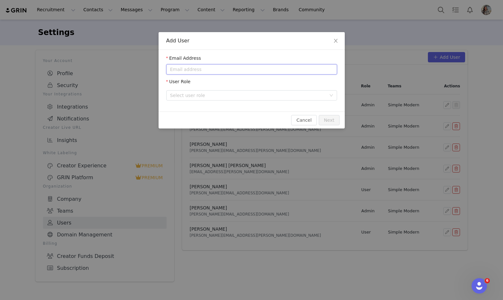
click at [242, 74] on input "email" at bounding box center [251, 69] width 171 height 10
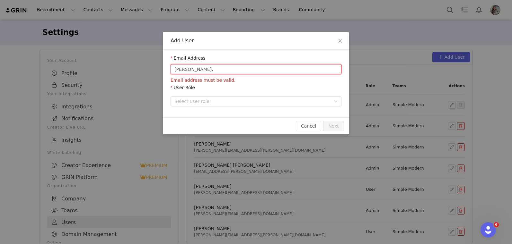
scroll to position [323, 0]
click at [218, 69] on input "morgan." at bounding box center [256, 69] width 171 height 10
paste input "fernandez@simplemodern.com"
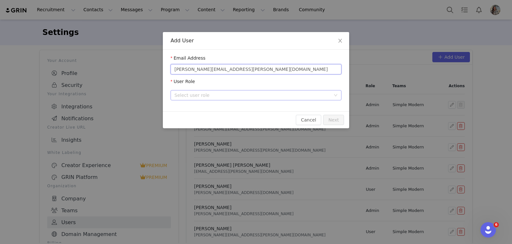
click at [213, 98] on div "Select user role" at bounding box center [252, 95] width 156 height 6
type input "morgan.fernandez@simplemodern.com"
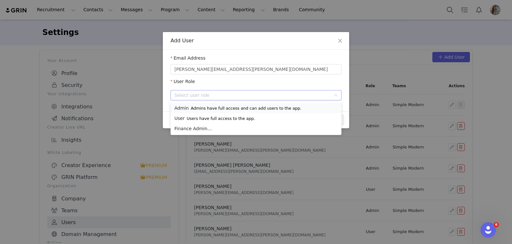
click at [213, 109] on p "Admins have full access and can add users to the app." at bounding box center [246, 108] width 111 height 5
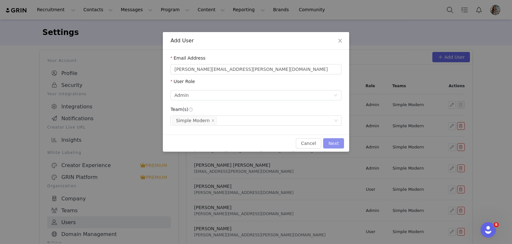
click at [328, 144] on button "Next" at bounding box center [333, 143] width 21 height 10
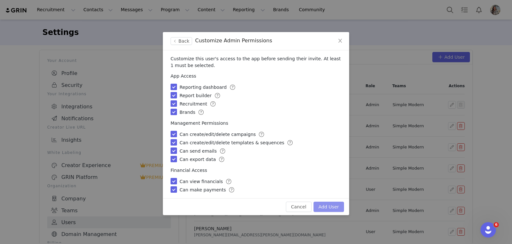
click at [335, 208] on button "Add User" at bounding box center [328, 207] width 31 height 10
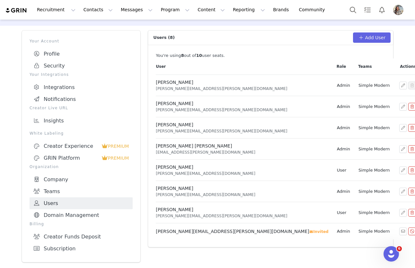
scroll to position [308, 0]
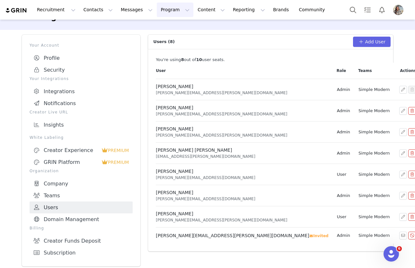
click at [166, 10] on button "Program Program" at bounding box center [175, 10] width 37 height 14
click at [169, 28] on p "Activations" at bounding box center [164, 28] width 25 height 7
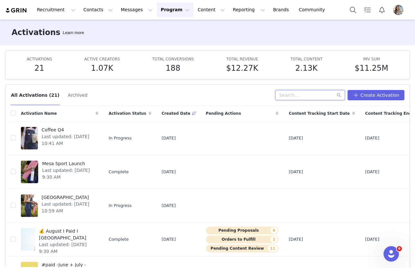
click at [298, 95] on input "text" at bounding box center [310, 95] width 70 height 10
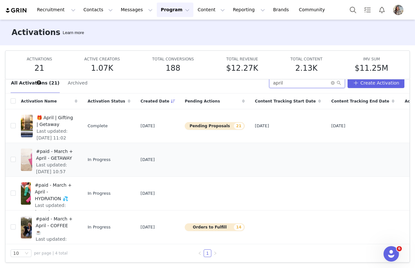
scroll to position [13, 0]
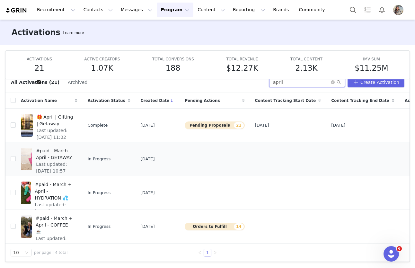
type input "april"
click at [73, 159] on span "#paid - March + April - GETAWAY" at bounding box center [54, 153] width 37 height 13
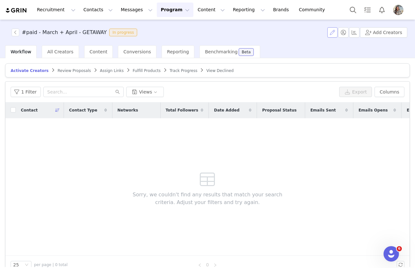
click at [337, 33] on button "button" at bounding box center [332, 32] width 10 height 10
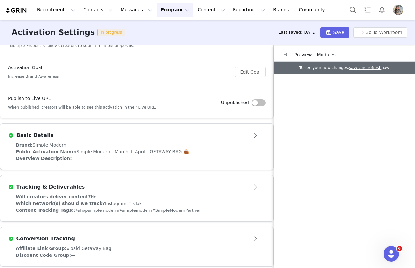
scroll to position [91, 0]
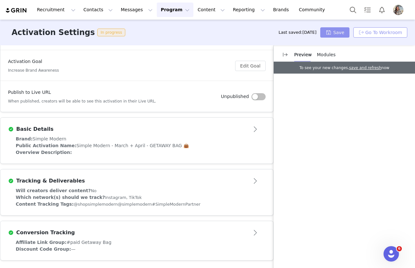
drag, startPoint x: 340, startPoint y: 31, endPoint x: 395, endPoint y: 32, distance: 54.3
click at [406, 31] on div "Last saved: 19 days ago Save Go To Workroom" at bounding box center [342, 32] width 129 height 10
click at [392, 31] on button "Go To Workroom" at bounding box center [380, 32] width 54 height 10
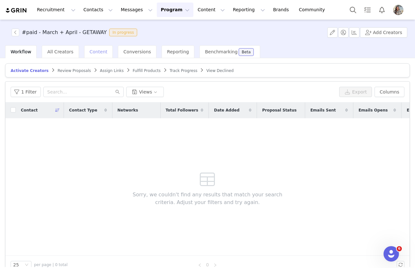
click at [106, 53] on div "Content" at bounding box center [98, 51] width 29 height 13
